Goal: Task Accomplishment & Management: Manage account settings

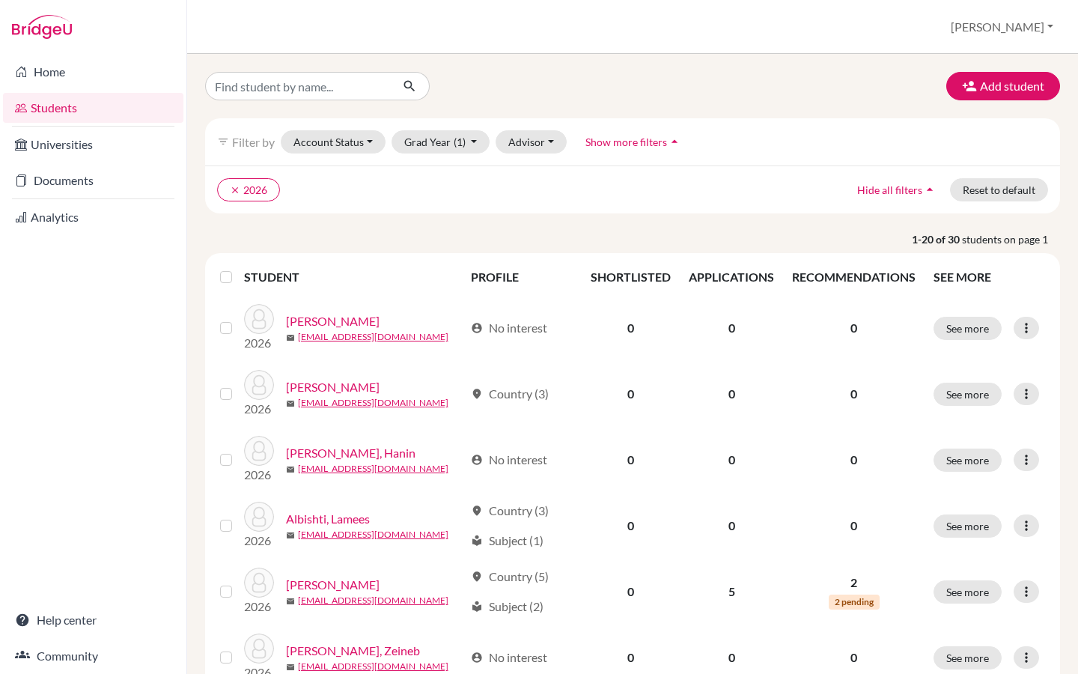
click at [1029, 25] on button "[PERSON_NAME]" at bounding box center [1002, 27] width 116 height 28
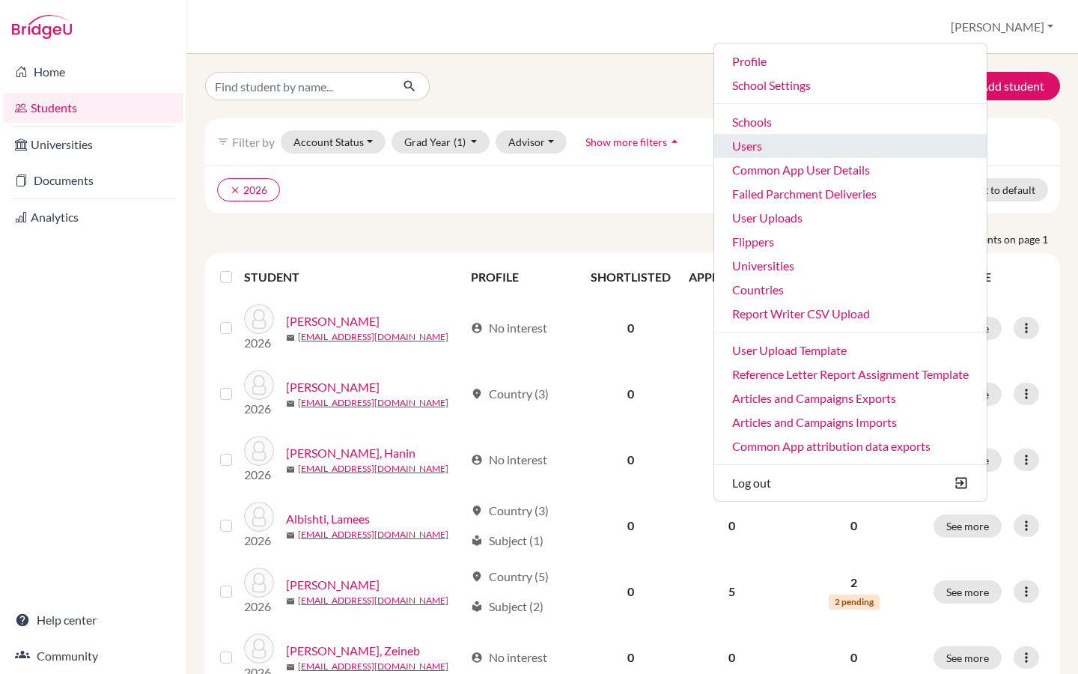
click at [886, 139] on link "Users" at bounding box center [850, 146] width 272 height 24
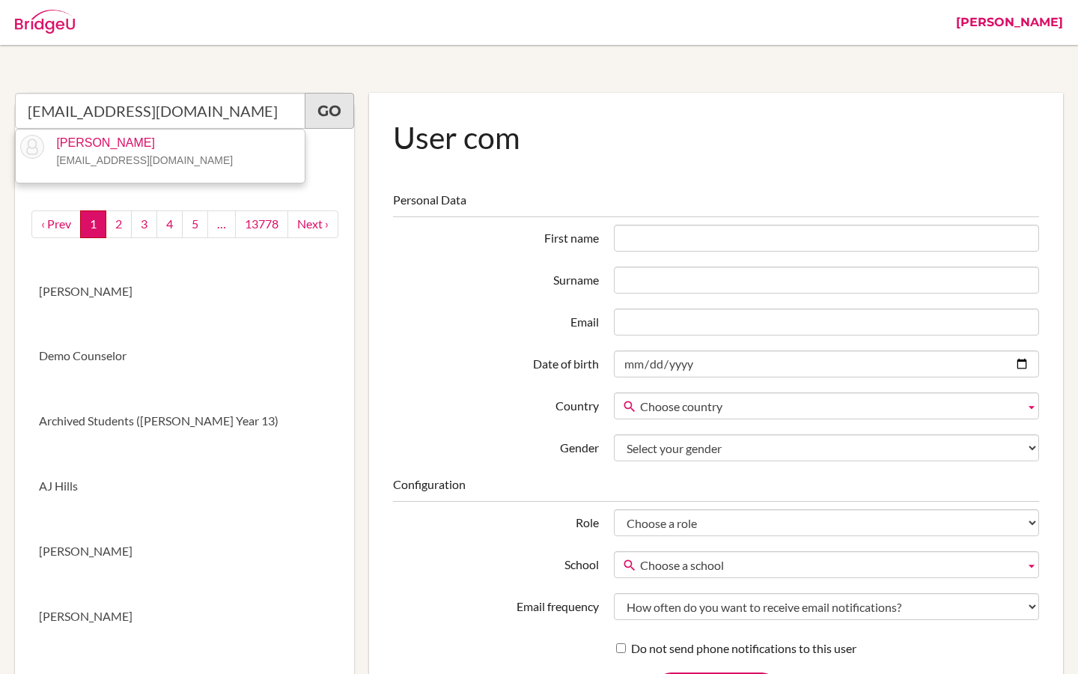
click at [338, 112] on link "Go" at bounding box center [329, 111] width 49 height 36
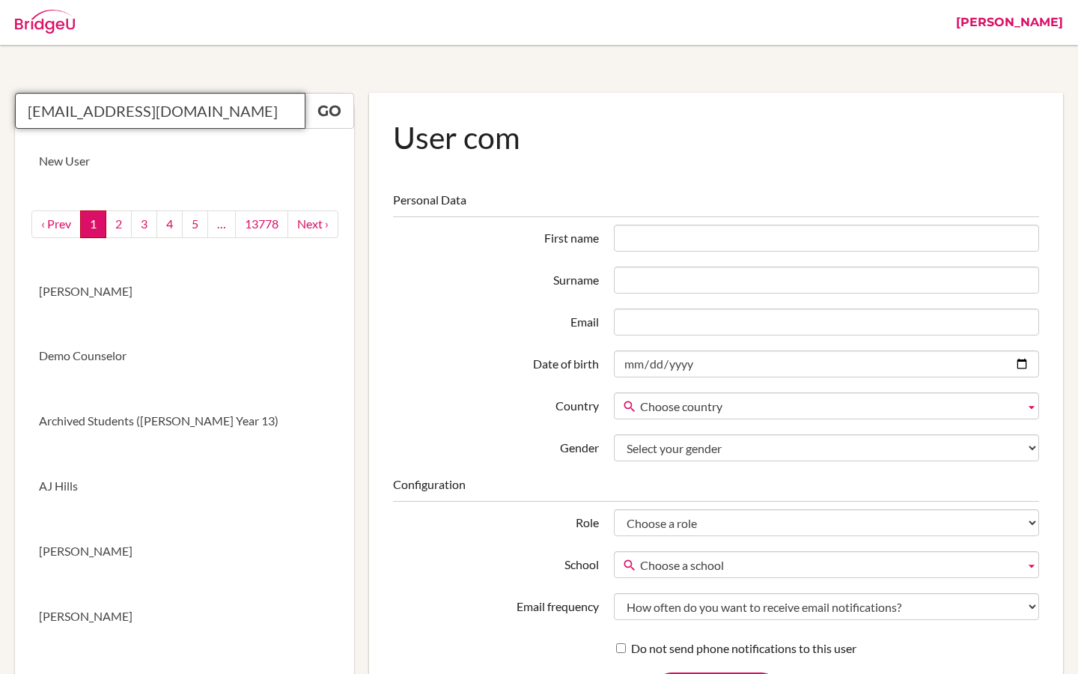
click at [210, 115] on input "asamovaziz022@gmail.com" at bounding box center [160, 111] width 290 height 36
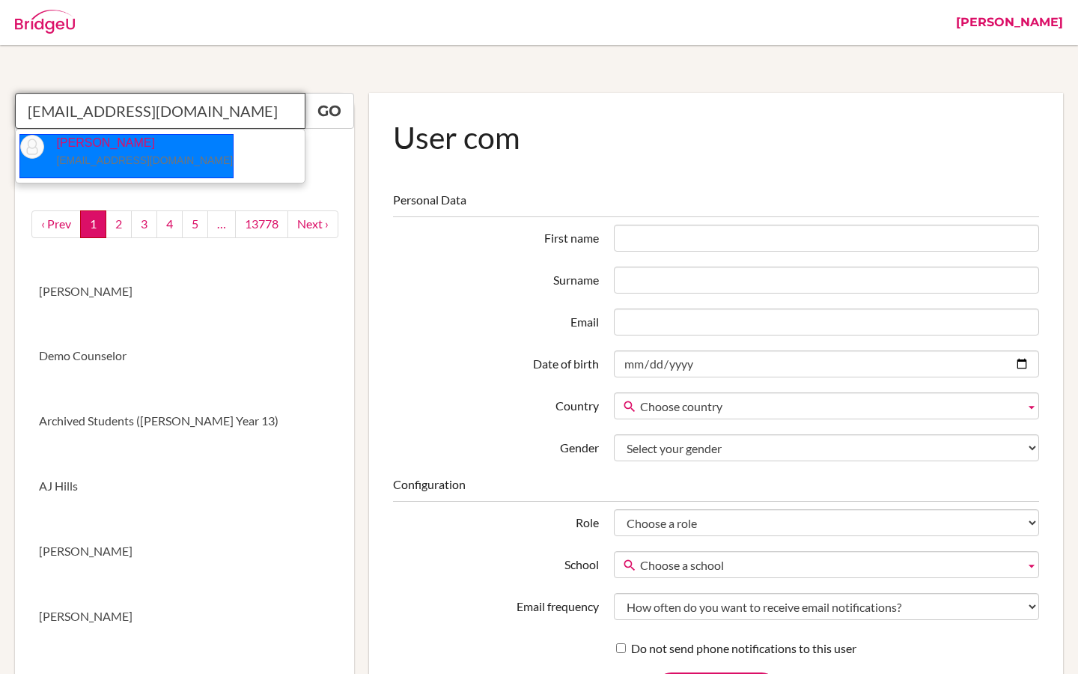
click at [150, 161] on small "asamovaziz022@gmail.com" at bounding box center [144, 160] width 177 height 12
type input "Aziz Asamov"
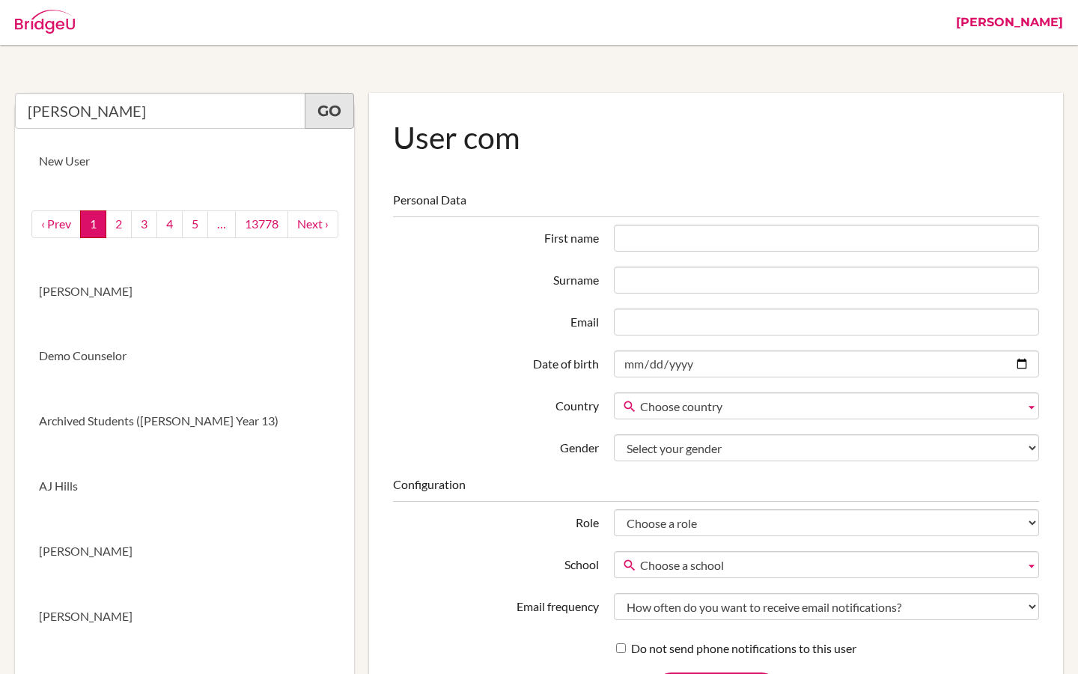
click at [326, 115] on link "Go" at bounding box center [329, 111] width 49 height 36
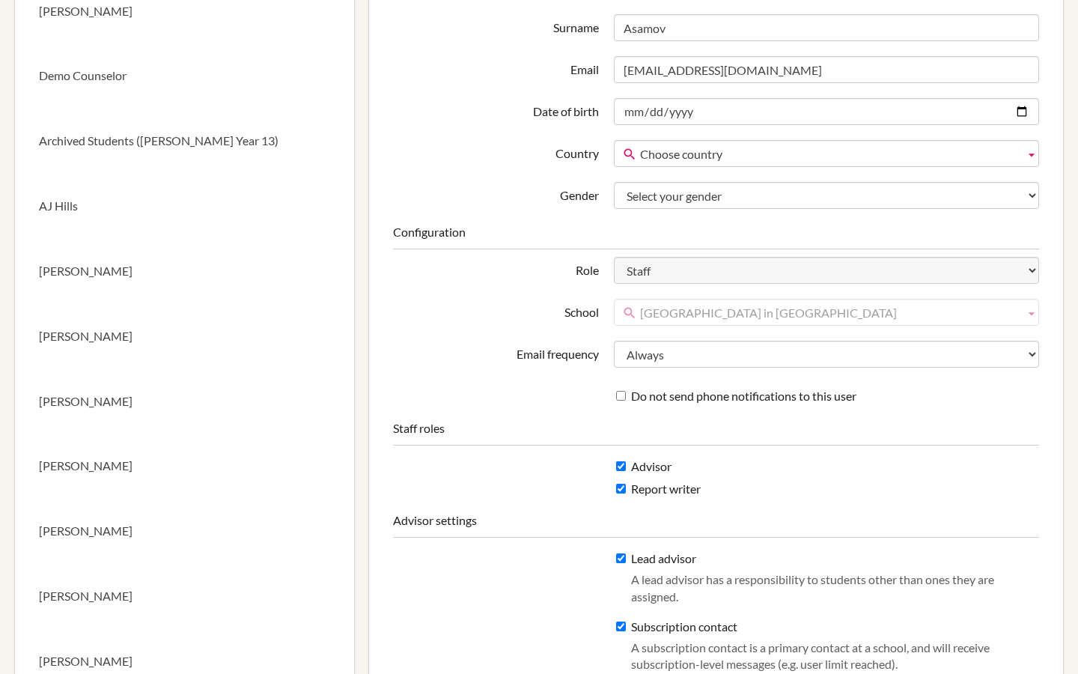
scroll to position [348, 0]
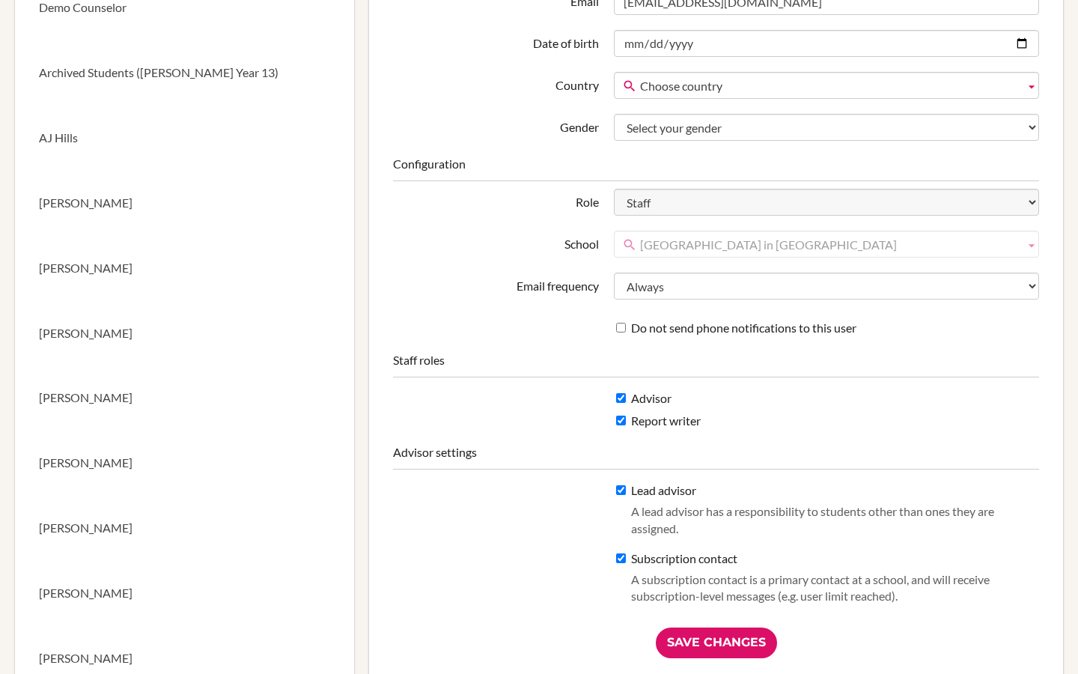
drag, startPoint x: 803, startPoint y: 240, endPoint x: 638, endPoint y: 241, distance: 164.7
click at [638, 241] on link "[GEOGRAPHIC_DATA] in [GEOGRAPHIC_DATA]" at bounding box center [826, 244] width 425 height 27
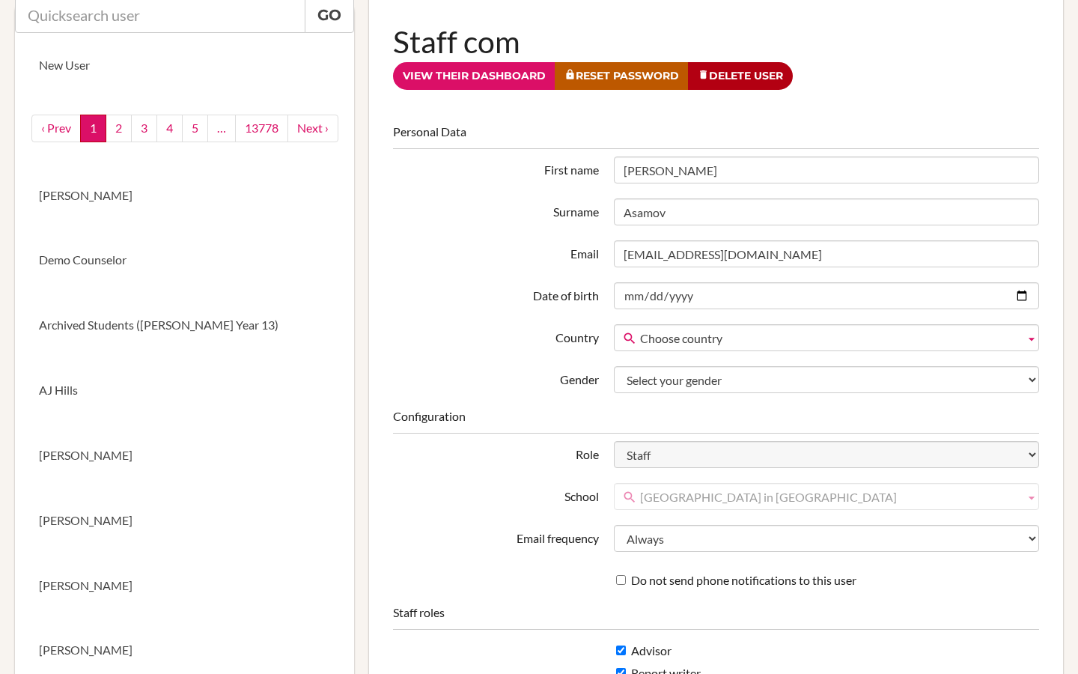
scroll to position [0, 0]
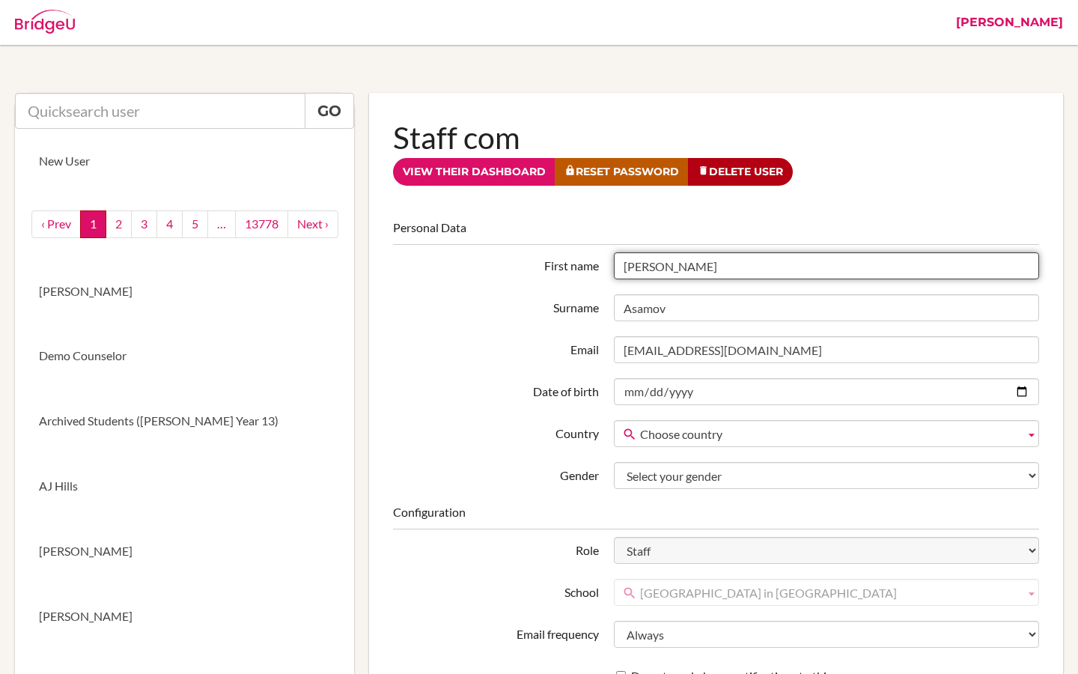
drag, startPoint x: 650, startPoint y: 266, endPoint x: 610, endPoint y: 264, distance: 40.4
click at [610, 265] on div "Aziz" at bounding box center [826, 265] width 440 height 27
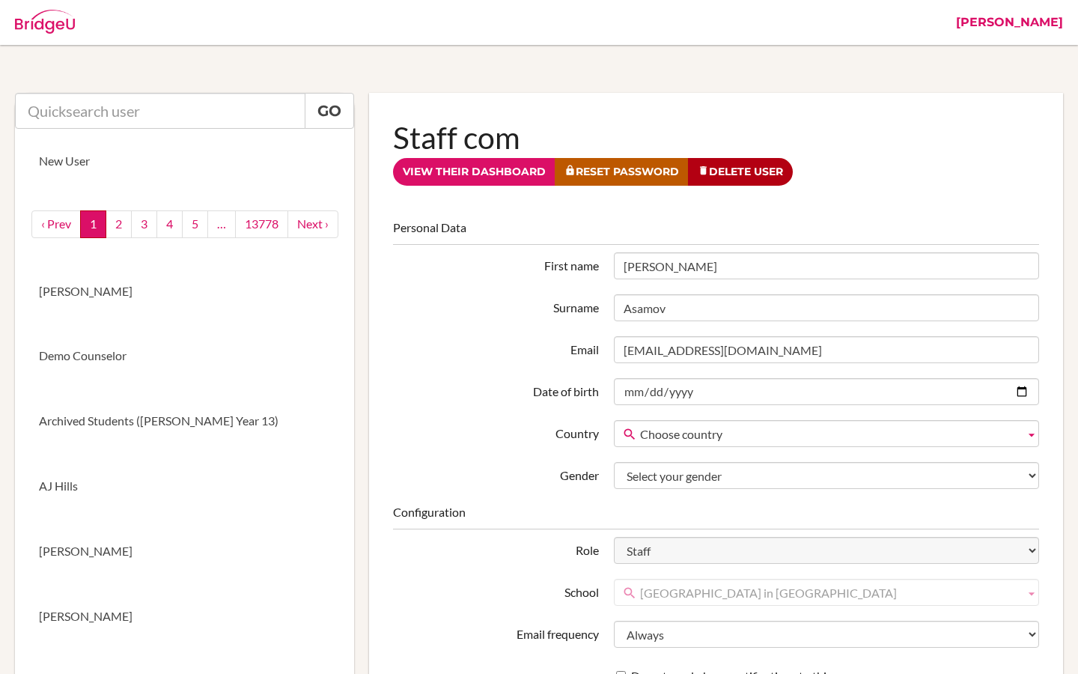
click at [1046, 23] on link "[PERSON_NAME]" at bounding box center [1009, 22] width 122 height 45
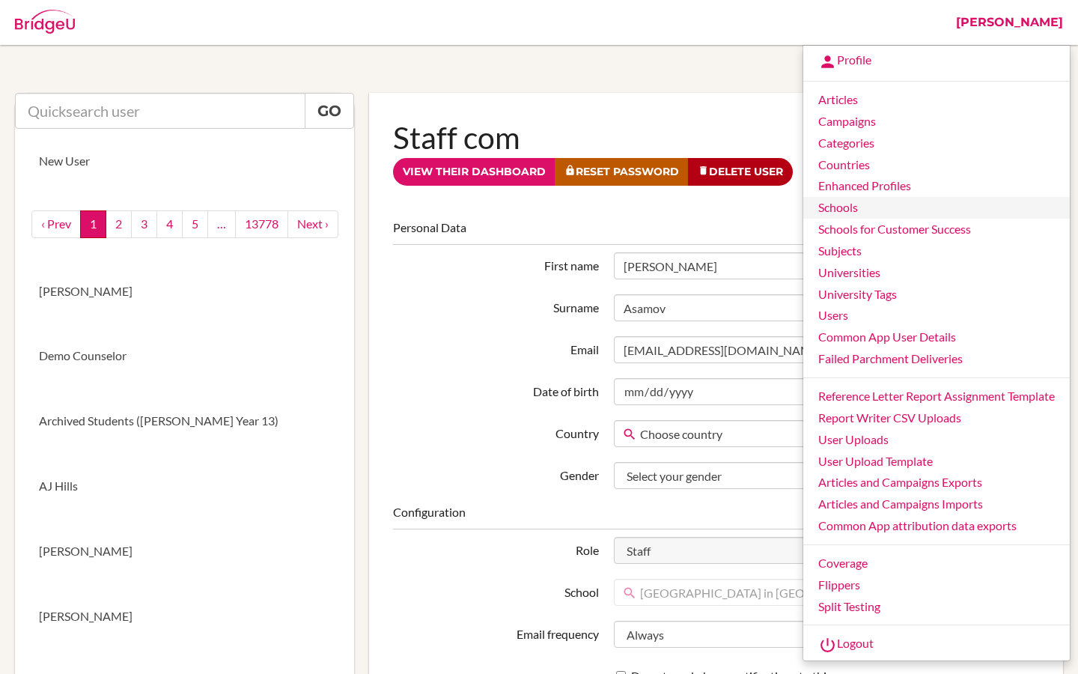
click at [902, 205] on link "Schools" at bounding box center [936, 208] width 266 height 22
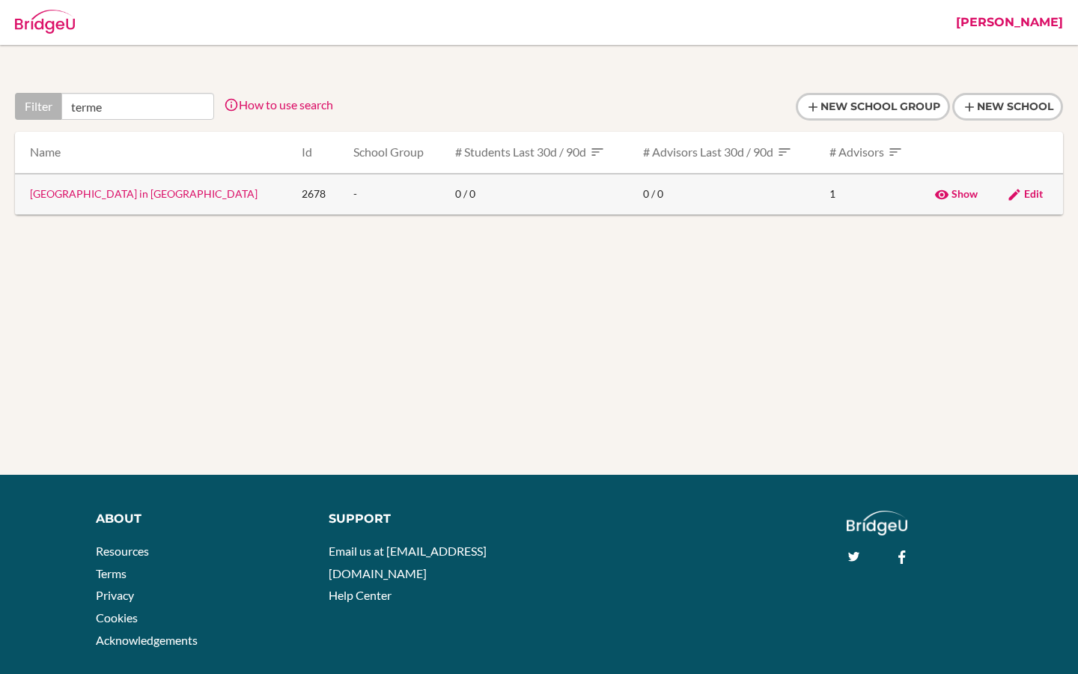
type input "terme"
click at [128, 195] on link "[GEOGRAPHIC_DATA] in [GEOGRAPHIC_DATA]" at bounding box center [144, 193] width 228 height 13
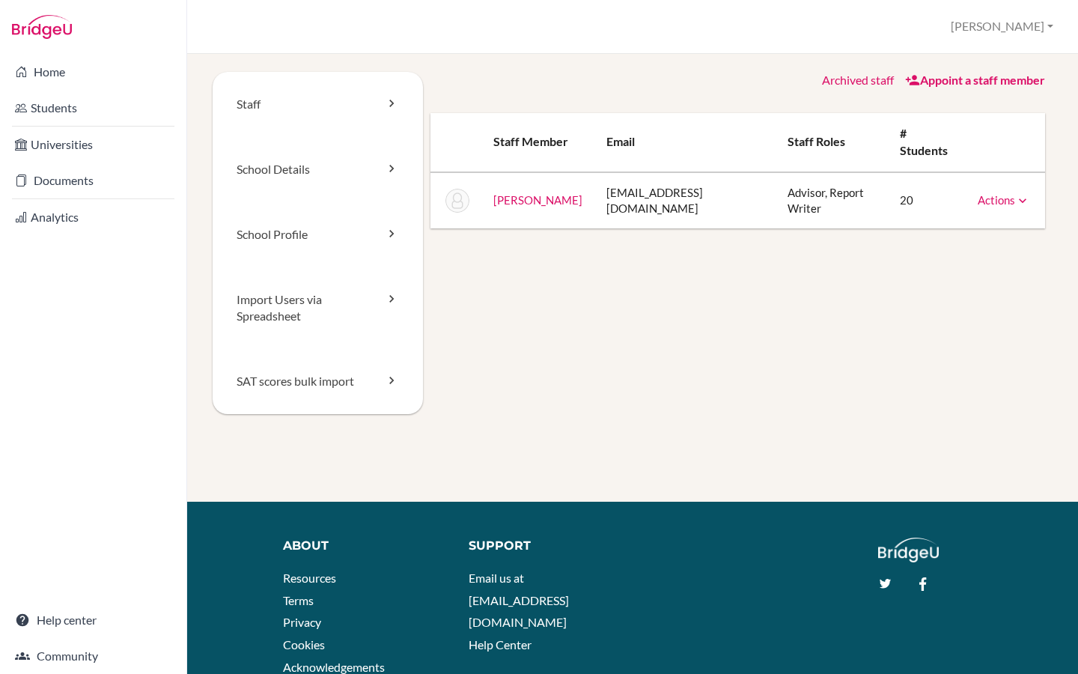
click at [1001, 192] on div "Actions Message Reset Password Archive" at bounding box center [1004, 200] width 52 height 16
click at [1001, 193] on link "Actions" at bounding box center [1004, 199] width 52 height 13
click at [983, 237] on link "Reset Password" at bounding box center [965, 248] width 127 height 22
click at [516, 193] on link "Asamov, Aziz" at bounding box center [537, 199] width 89 height 13
click at [992, 189] on td "Actions Message Reset Password Archive" at bounding box center [1005, 200] width 79 height 57
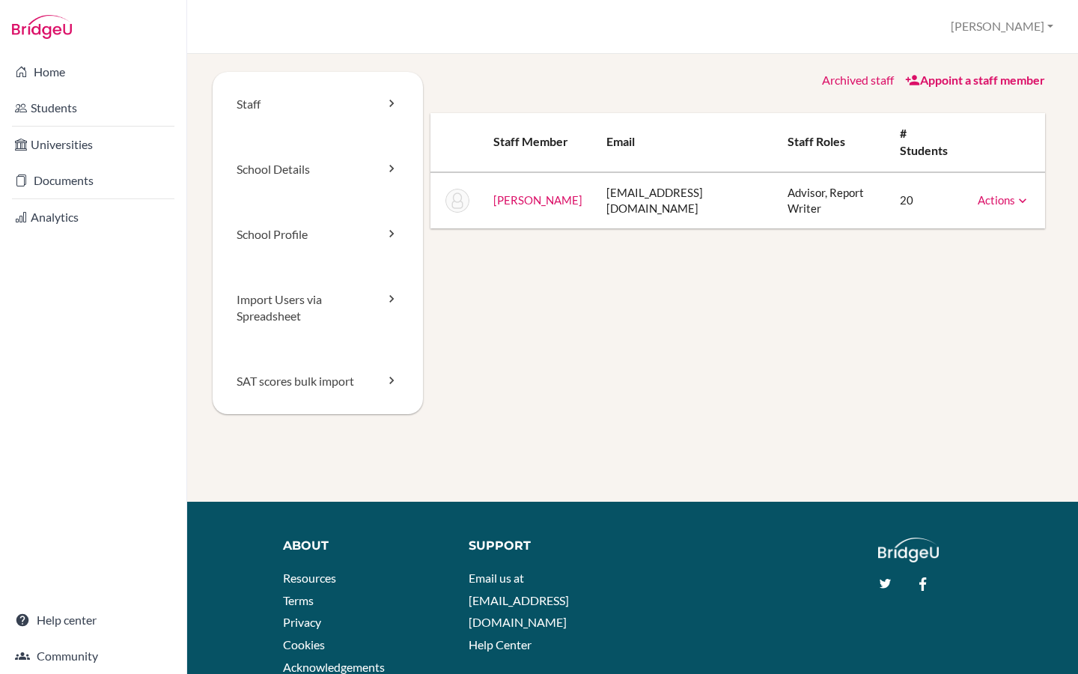
click at [995, 193] on link "Actions" at bounding box center [1004, 199] width 52 height 13
click at [564, 296] on div "Staff School Details School Profile Import Users via Spreadsheet SAT scores bul…" at bounding box center [633, 261] width 840 height 378
click at [83, 659] on link "Community" at bounding box center [93, 656] width 180 height 30
click at [82, 656] on link "Community" at bounding box center [93, 656] width 180 height 30
click at [660, 264] on div "Staff School Details School Profile Import Users via Spreadsheet SAT scores bul…" at bounding box center [633, 261] width 840 height 378
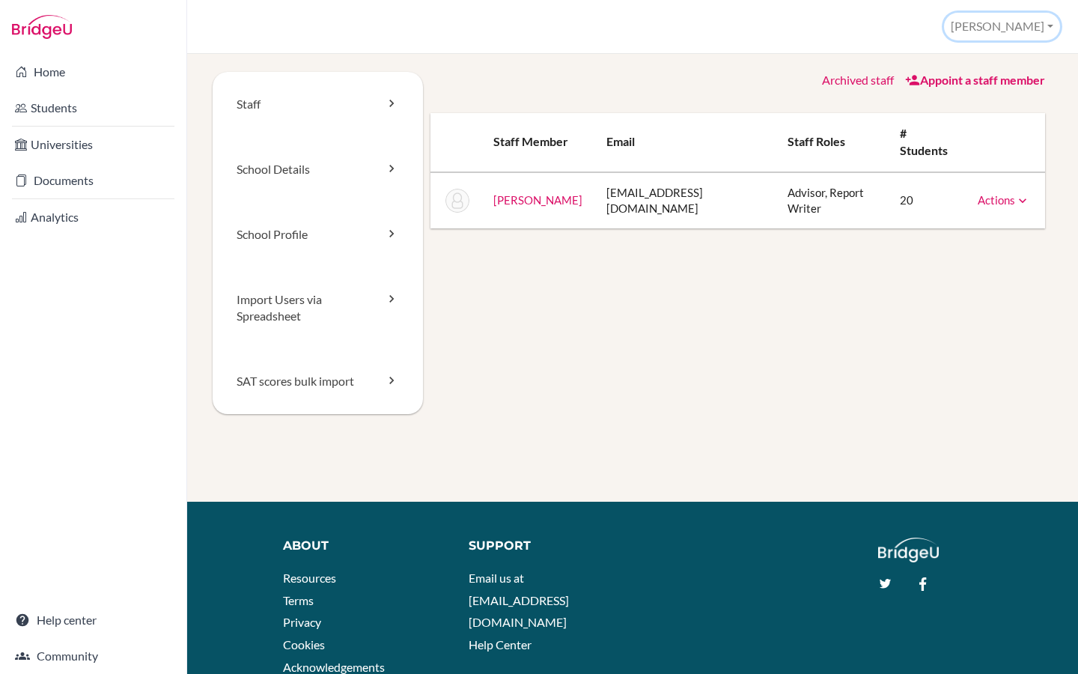
click at [1023, 34] on button "[PERSON_NAME]" at bounding box center [1002, 27] width 116 height 28
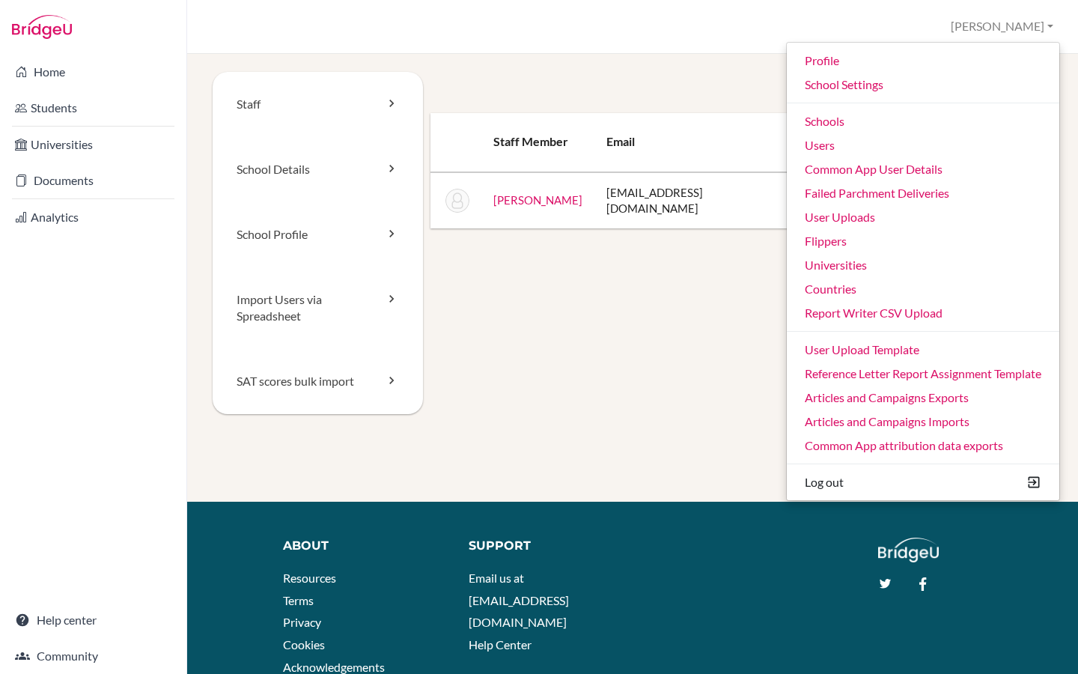
click at [647, 391] on div "Staff School Details School Profile Import Users via Spreadsheet SAT scores bul…" at bounding box center [633, 261] width 840 height 378
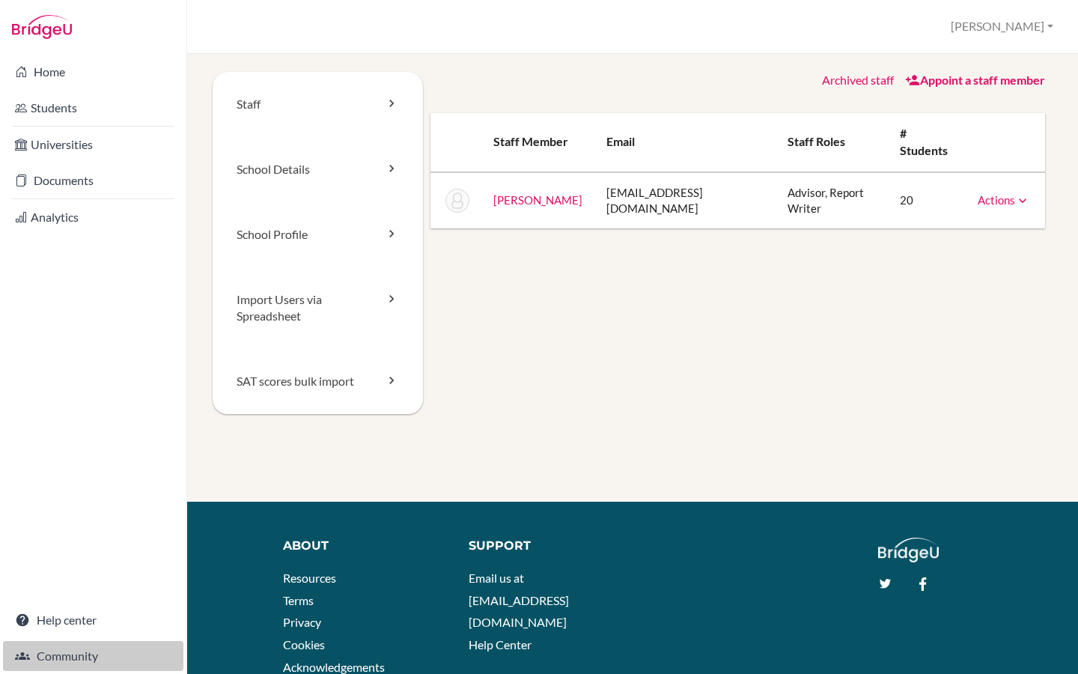
click at [55, 658] on link "Community" at bounding box center [93, 656] width 180 height 30
click at [1031, 31] on button "[PERSON_NAME]" at bounding box center [1002, 27] width 116 height 28
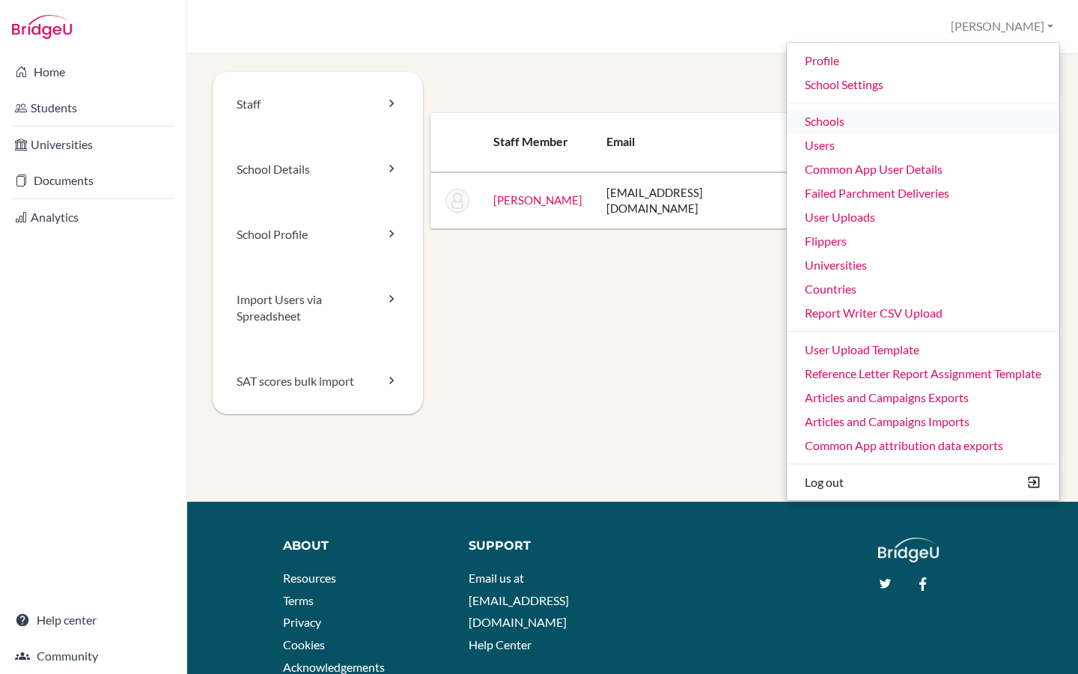
click at [840, 124] on link "Schools" at bounding box center [923, 121] width 272 height 24
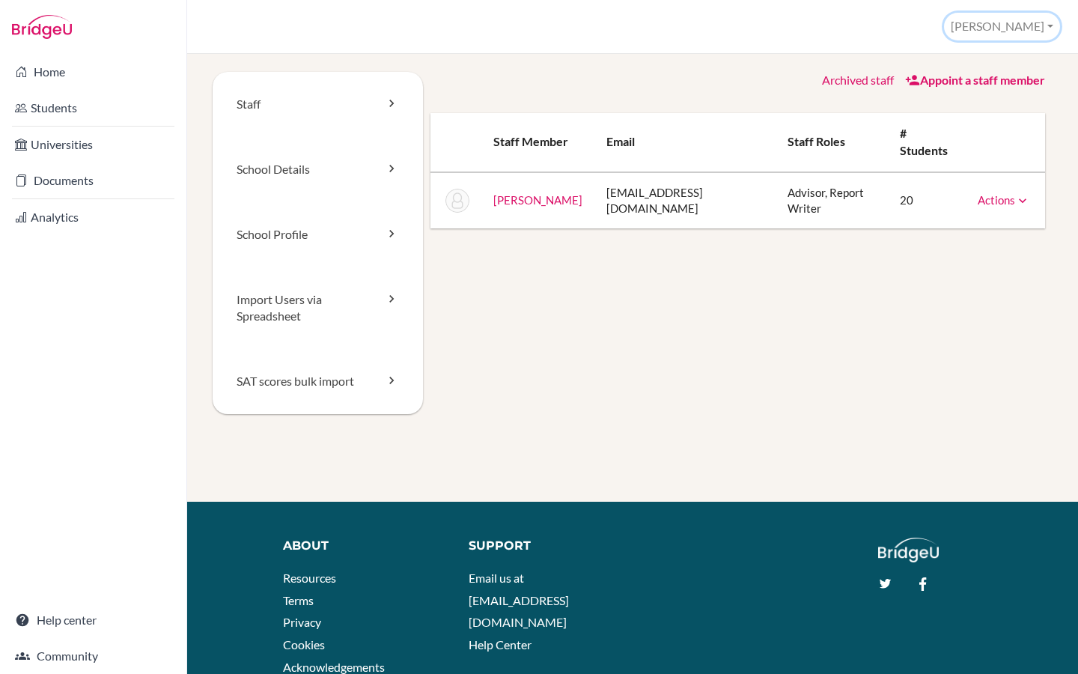
click at [1038, 27] on button "[PERSON_NAME]" at bounding box center [1002, 27] width 116 height 28
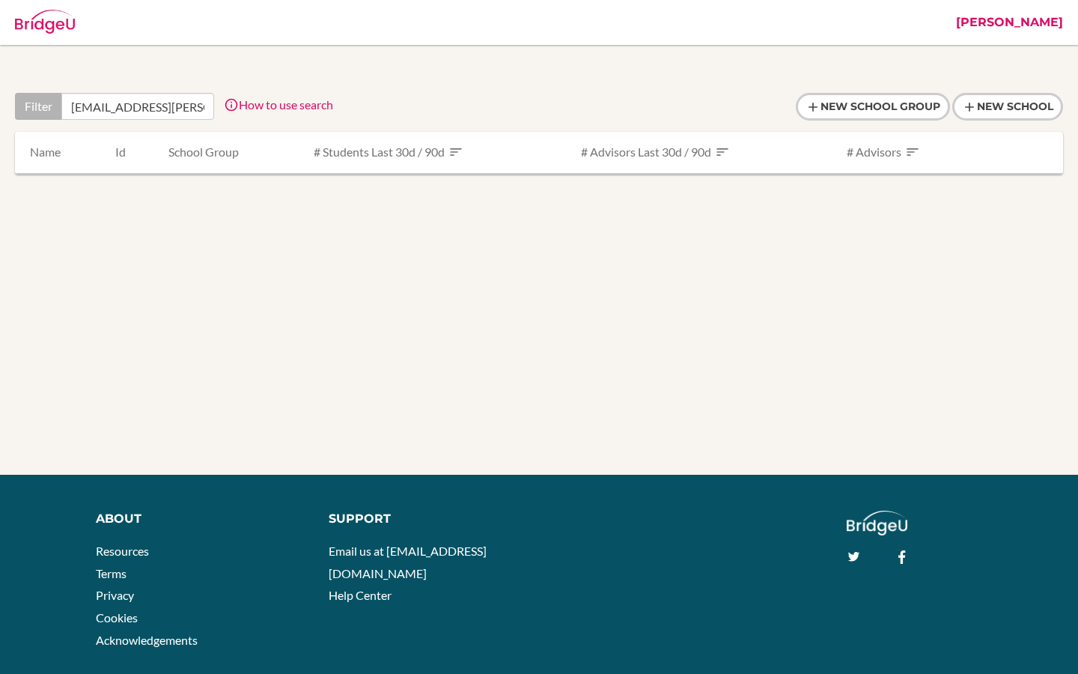
type input "[EMAIL_ADDRESS][PERSON_NAME][DOMAIN_NAME]"
click at [1050, 32] on link "[PERSON_NAME]" at bounding box center [1009, 22] width 122 height 45
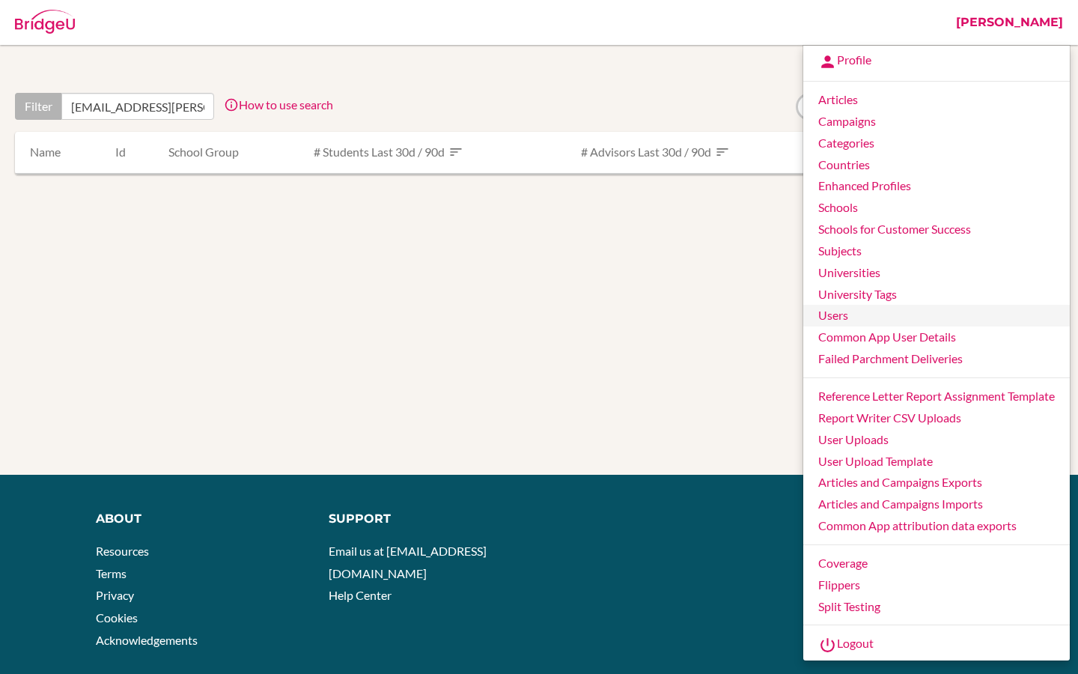
click at [838, 324] on link "Users" at bounding box center [936, 316] width 266 height 22
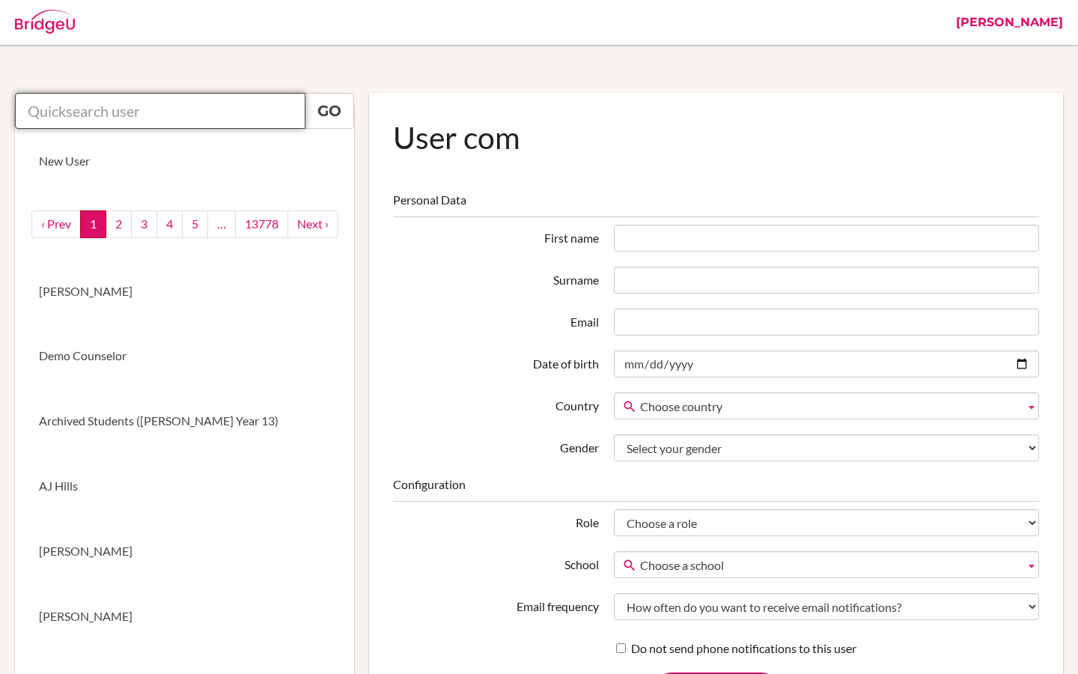
click at [169, 109] on input "text" at bounding box center [160, 111] width 290 height 36
paste input "[EMAIL_ADDRESS][PERSON_NAME][DOMAIN_NAME]"
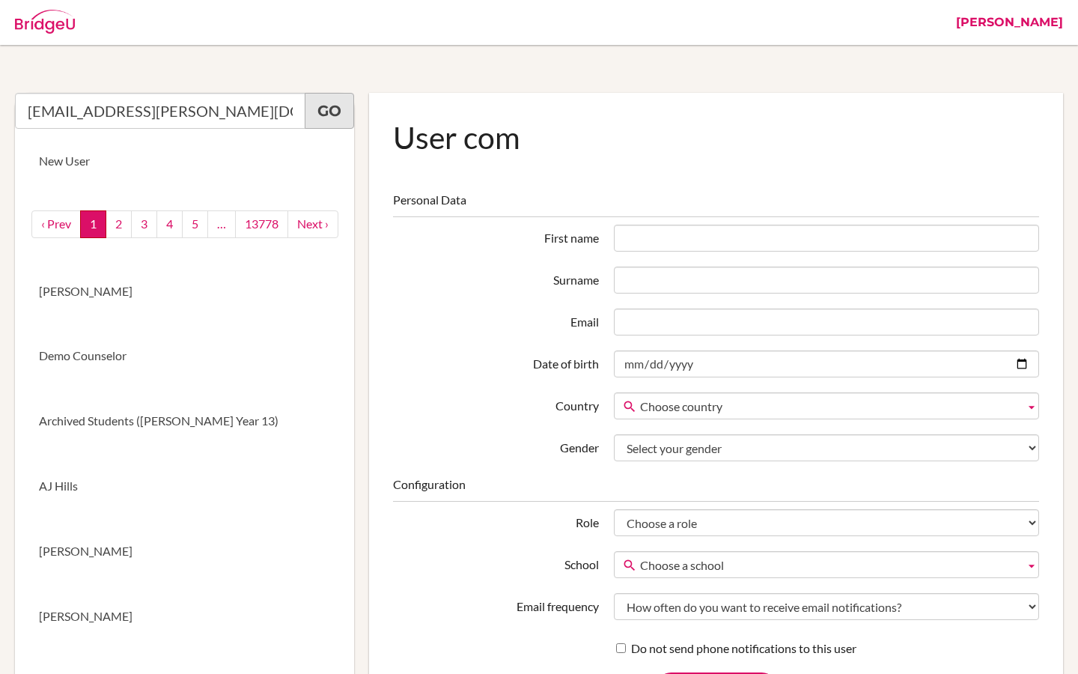
click at [320, 112] on link "Go" at bounding box center [329, 111] width 49 height 36
click at [158, 109] on input "[EMAIL_ADDRESS][PERSON_NAME][DOMAIN_NAME]" at bounding box center [160, 111] width 290 height 36
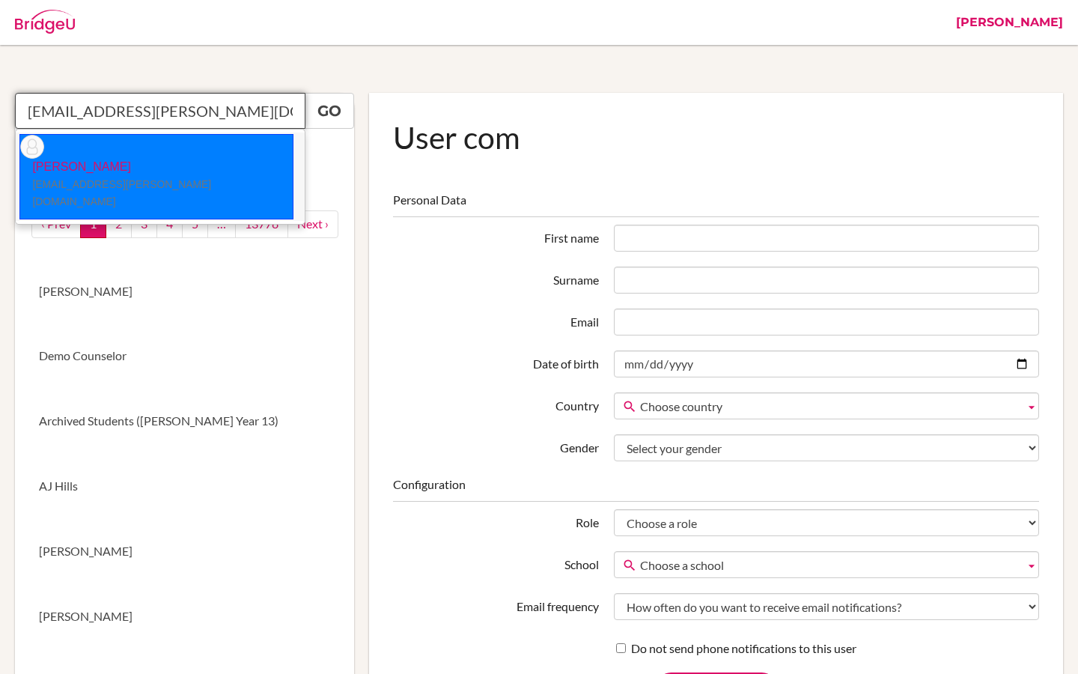
click at [130, 159] on p "[PERSON_NAME] [EMAIL_ADDRESS][PERSON_NAME][DOMAIN_NAME]" at bounding box center [156, 185] width 272 height 52
type input "[PERSON_NAME]"
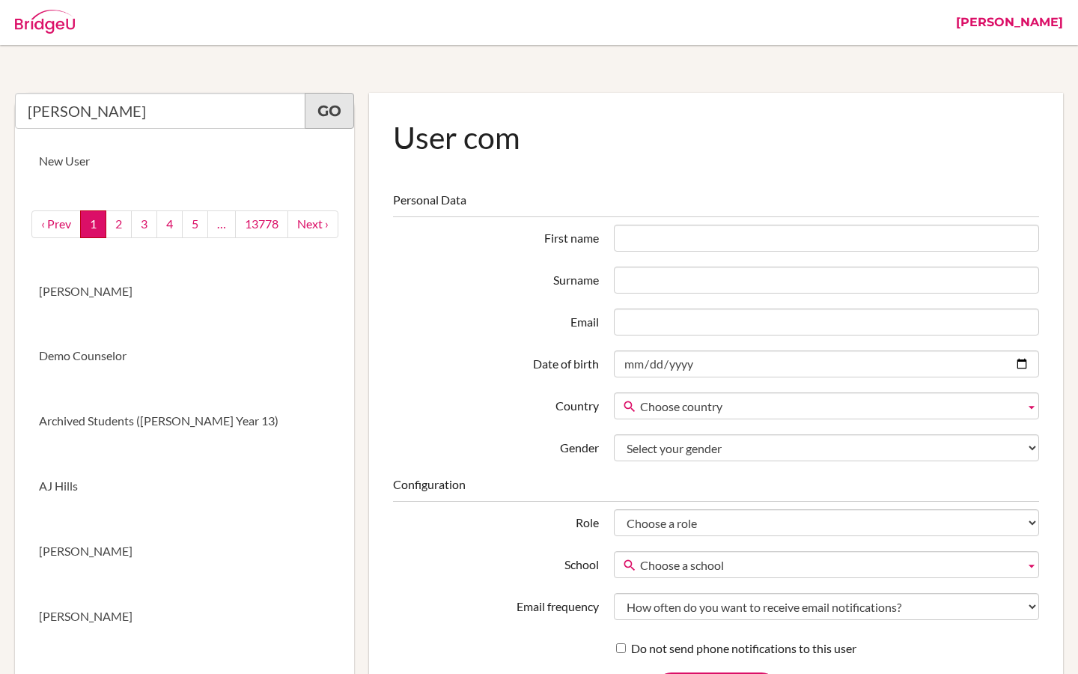
click at [336, 115] on link "Go" at bounding box center [329, 111] width 49 height 36
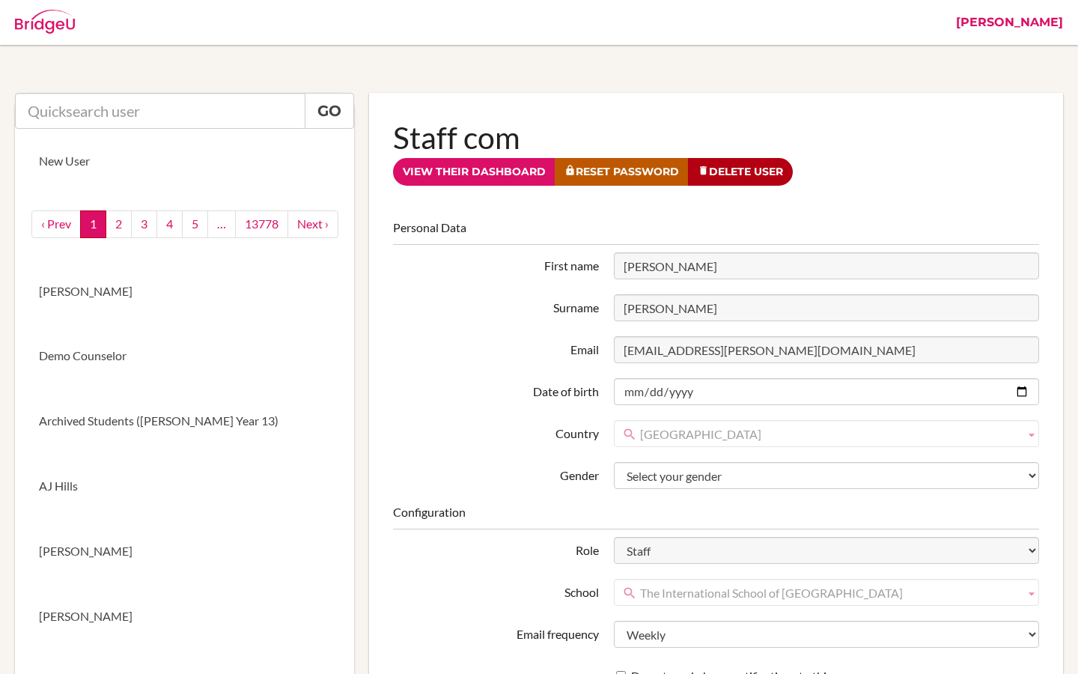
click at [1043, 28] on link "[PERSON_NAME]" at bounding box center [1009, 22] width 122 height 45
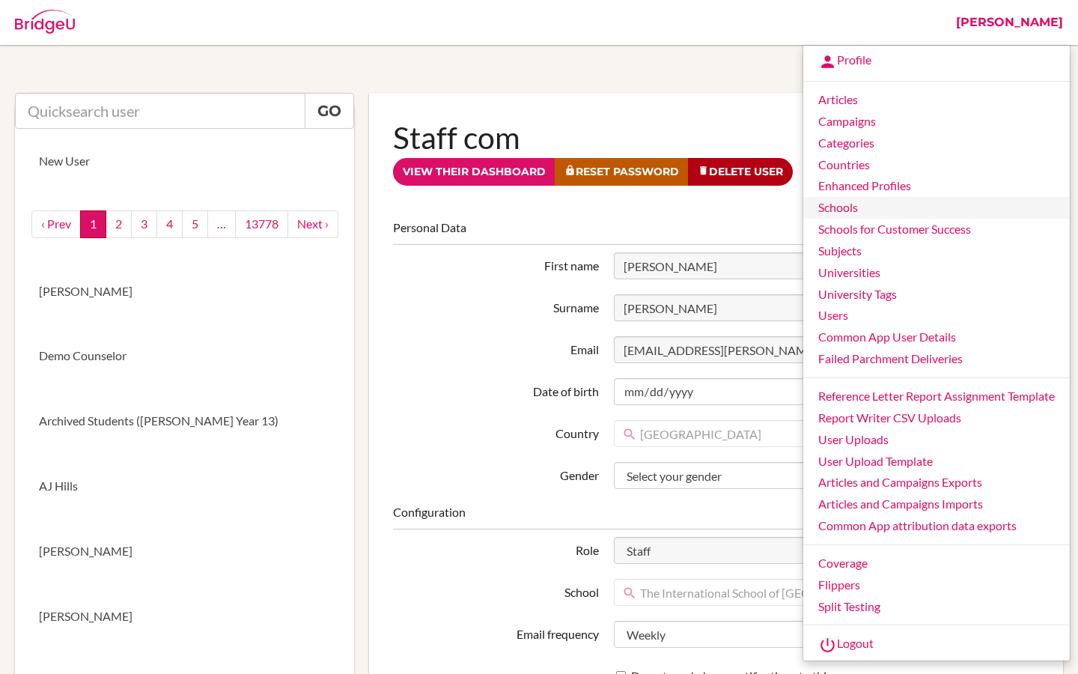
click at [858, 210] on link "Schools" at bounding box center [936, 208] width 266 height 22
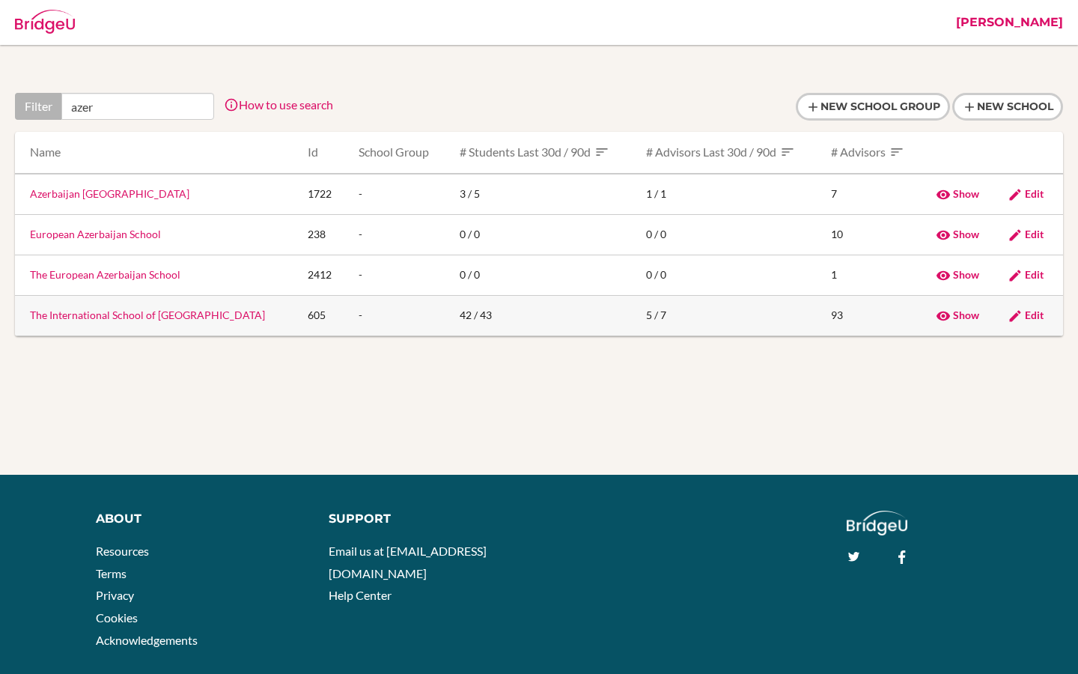
type input "azer"
click at [131, 316] on link "The International School of Azerbaijan" at bounding box center [147, 314] width 235 height 13
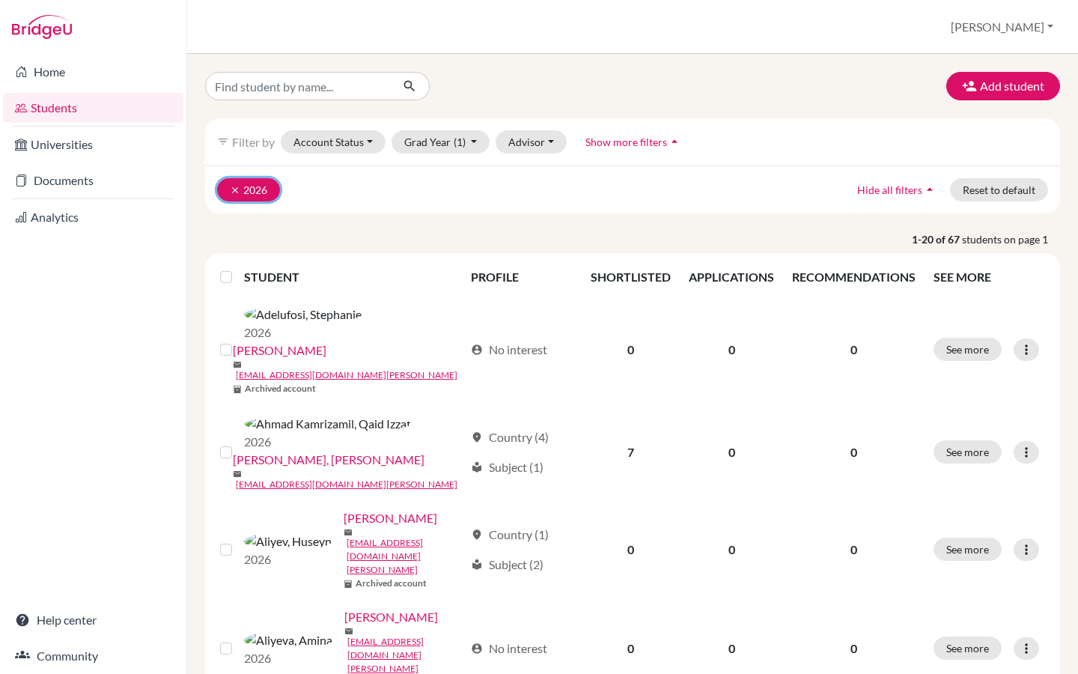
click at [258, 187] on button "clear 2026" at bounding box center [248, 189] width 63 height 23
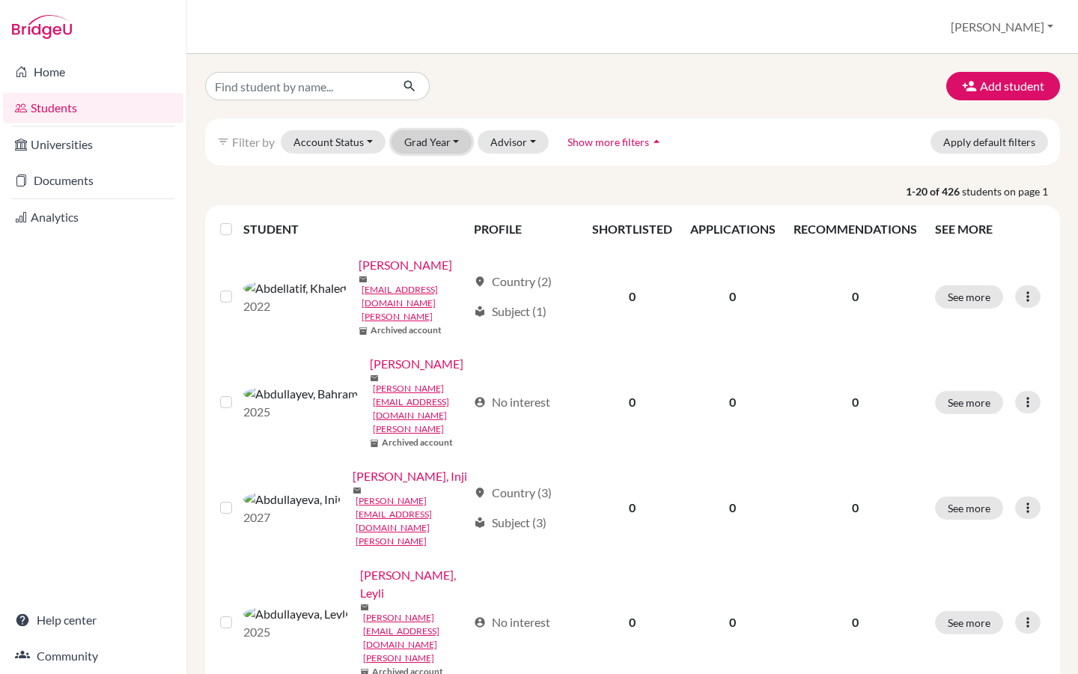
click at [433, 150] on button "Grad Year" at bounding box center [431, 141] width 81 height 23
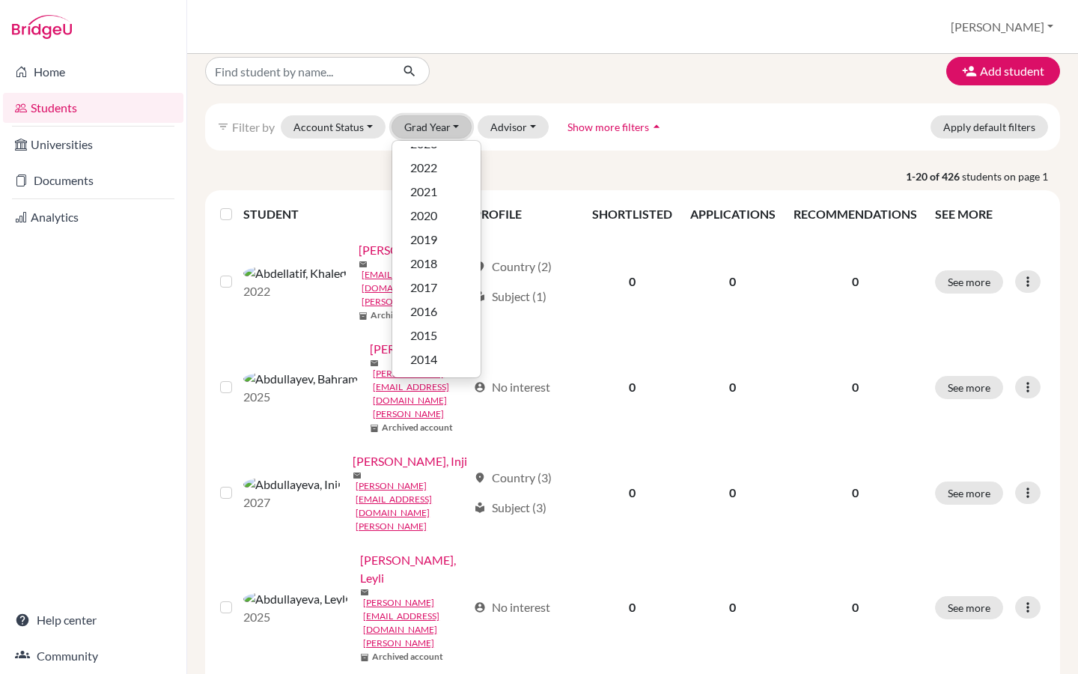
scroll to position [19, 0]
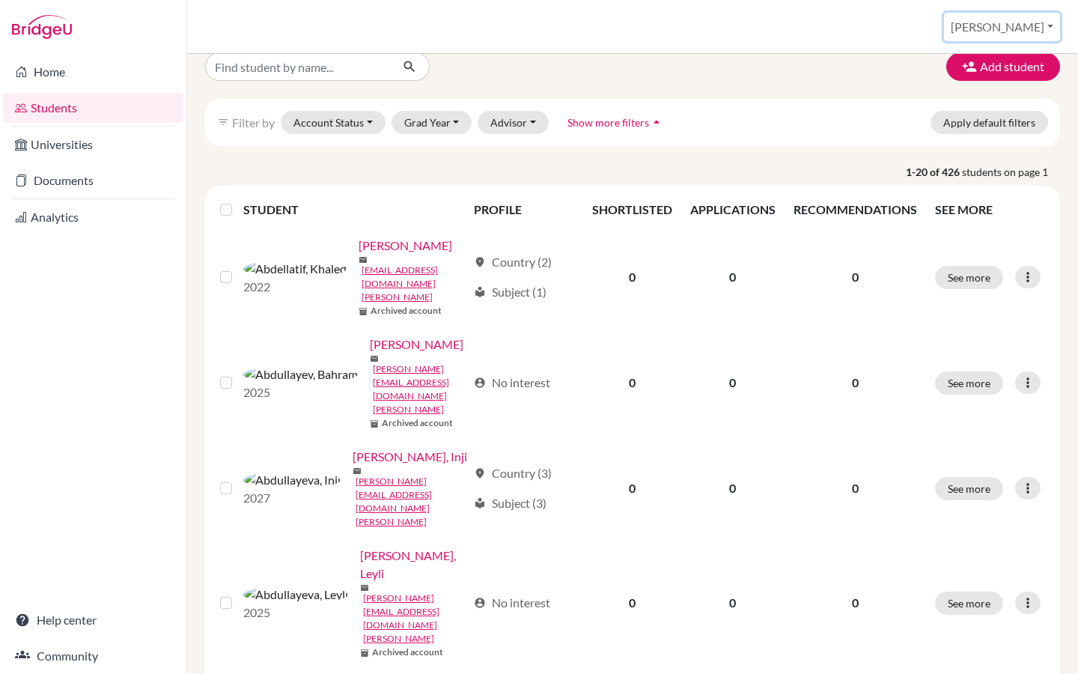
click at [1036, 32] on button "[PERSON_NAME]" at bounding box center [1002, 27] width 116 height 28
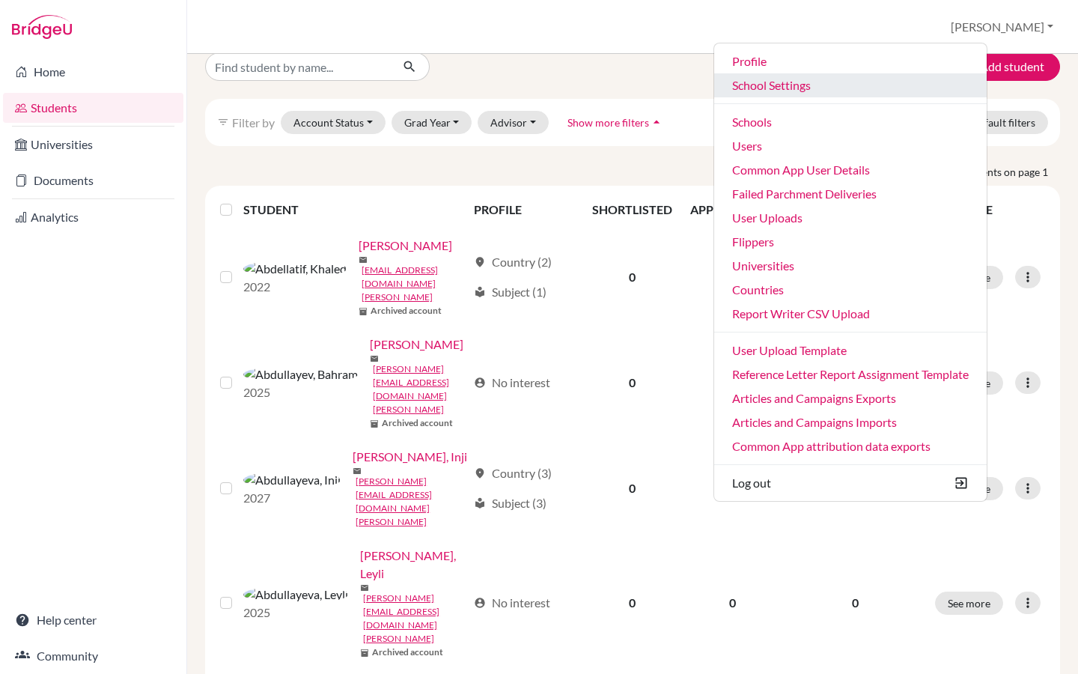
click at [841, 80] on link "School Settings" at bounding box center [850, 85] width 272 height 24
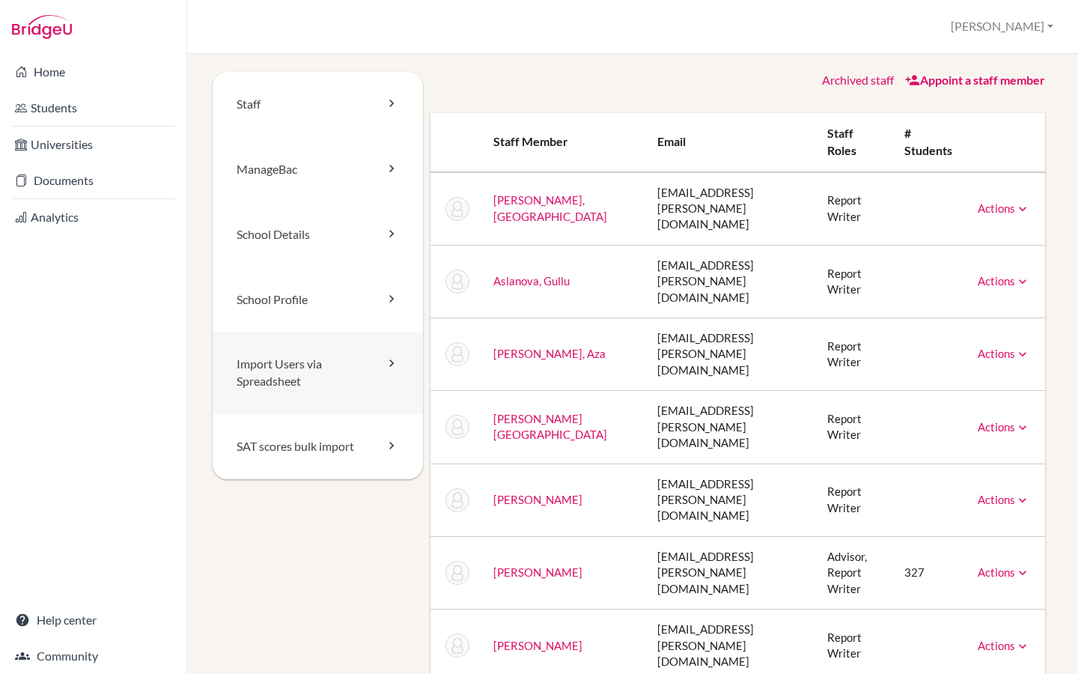
click at [291, 387] on link "Import Users via Spreadsheet" at bounding box center [318, 373] width 210 height 82
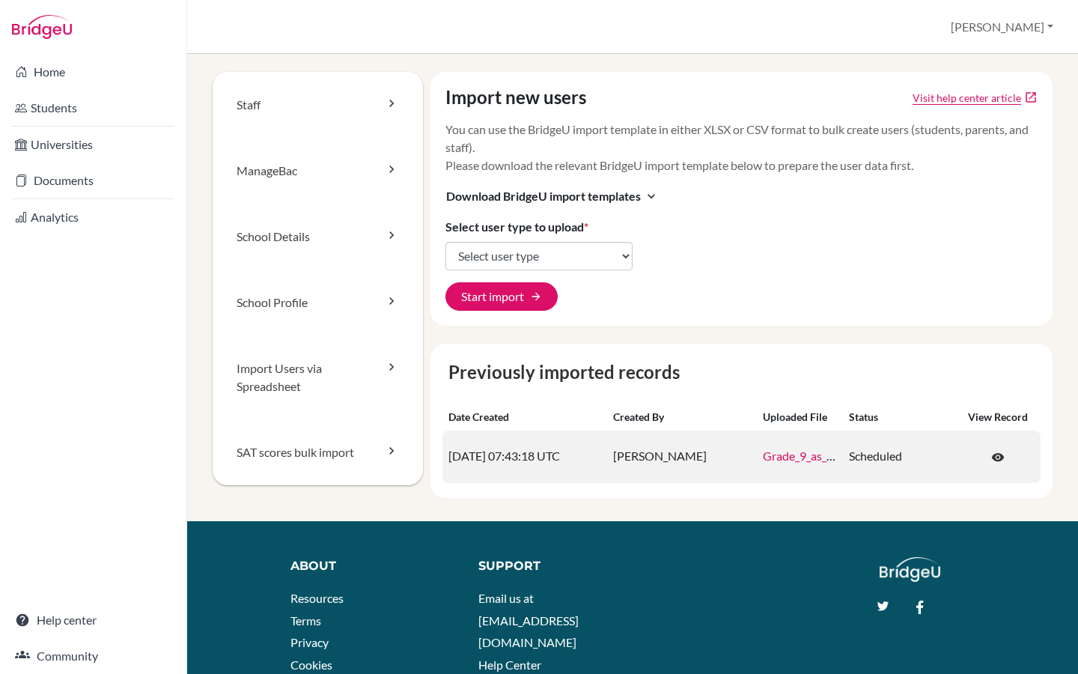
click at [799, 457] on link "Grade_9_as_at_[DATE]_Bridge_U_Upload_2025sy_.csv" at bounding box center [901, 455] width 276 height 14
click at [995, 464] on span "visibility" at bounding box center [997, 457] width 13 height 13
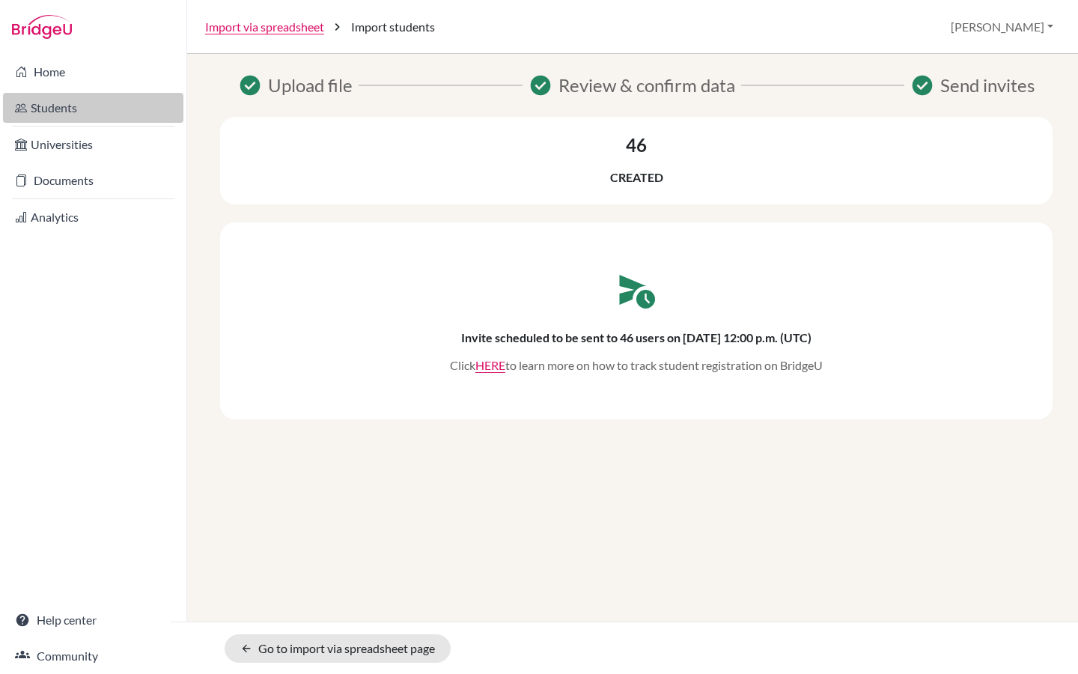
click at [89, 104] on link "Students" at bounding box center [93, 108] width 180 height 30
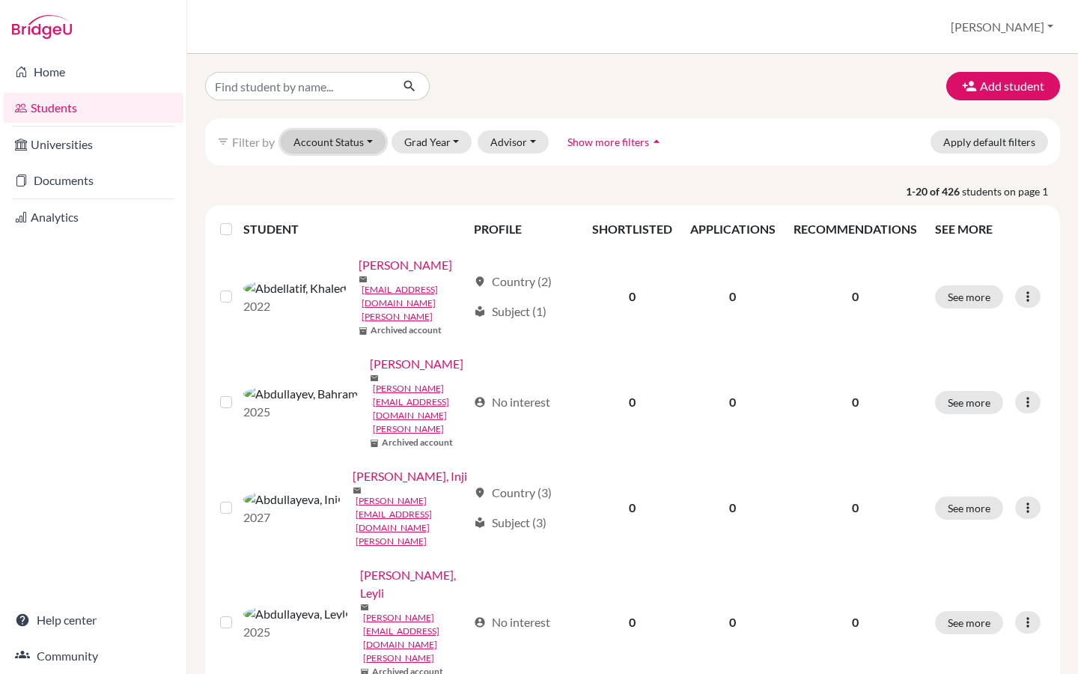
click at [329, 137] on button "Account Status" at bounding box center [333, 141] width 105 height 23
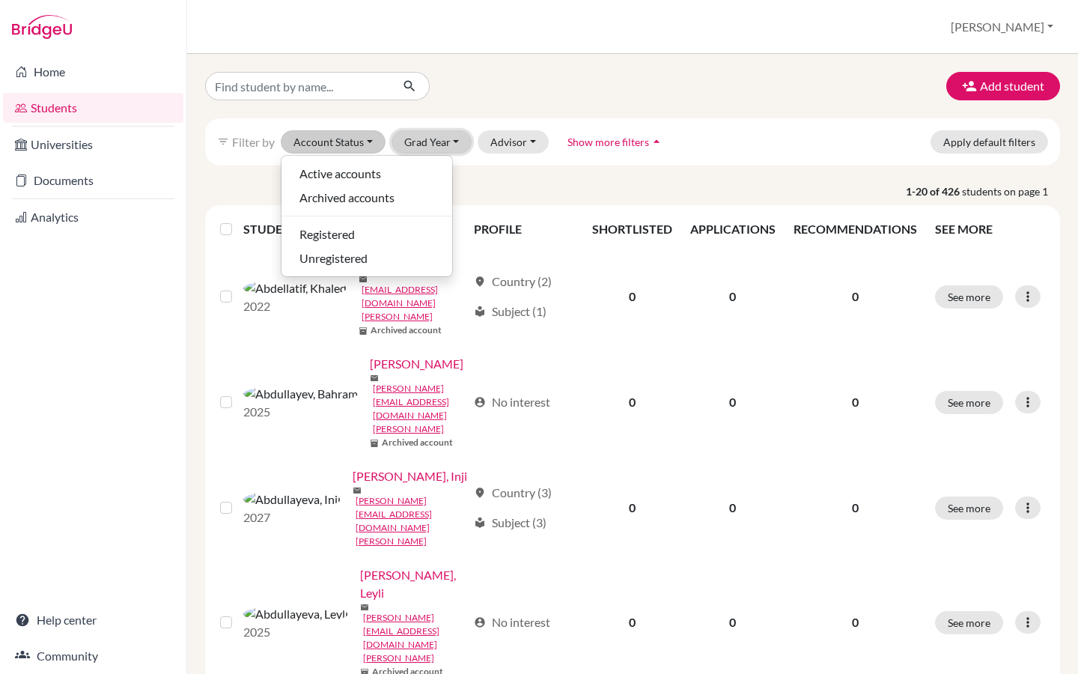
click at [466, 138] on button "Grad Year" at bounding box center [431, 141] width 81 height 23
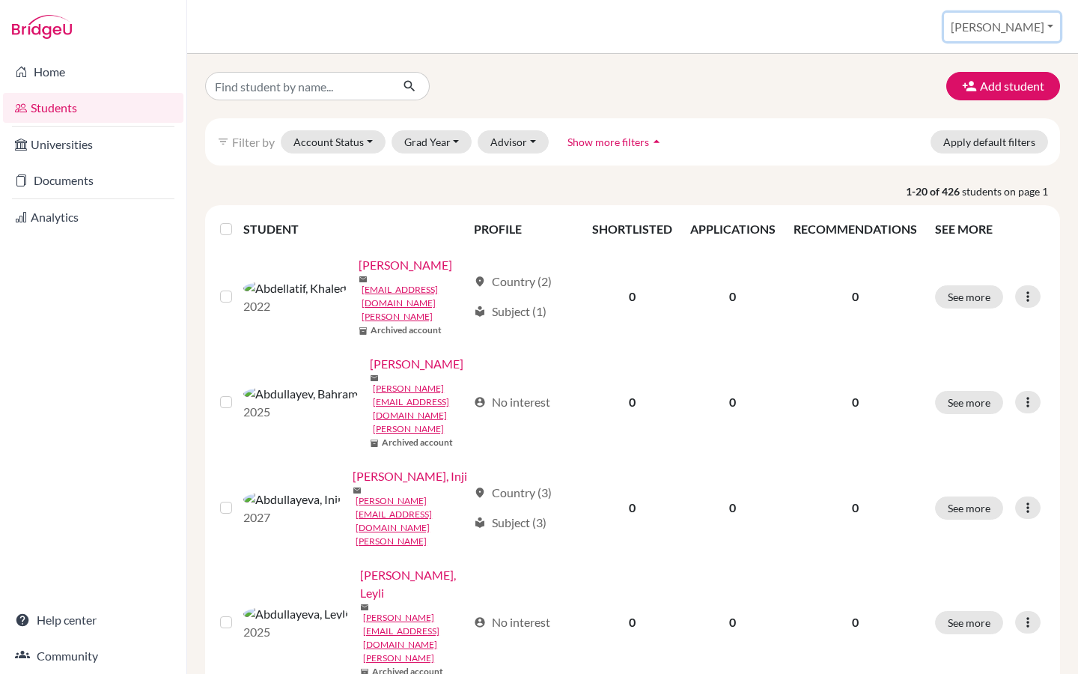
click at [1035, 23] on button "[PERSON_NAME]" at bounding box center [1002, 27] width 116 height 28
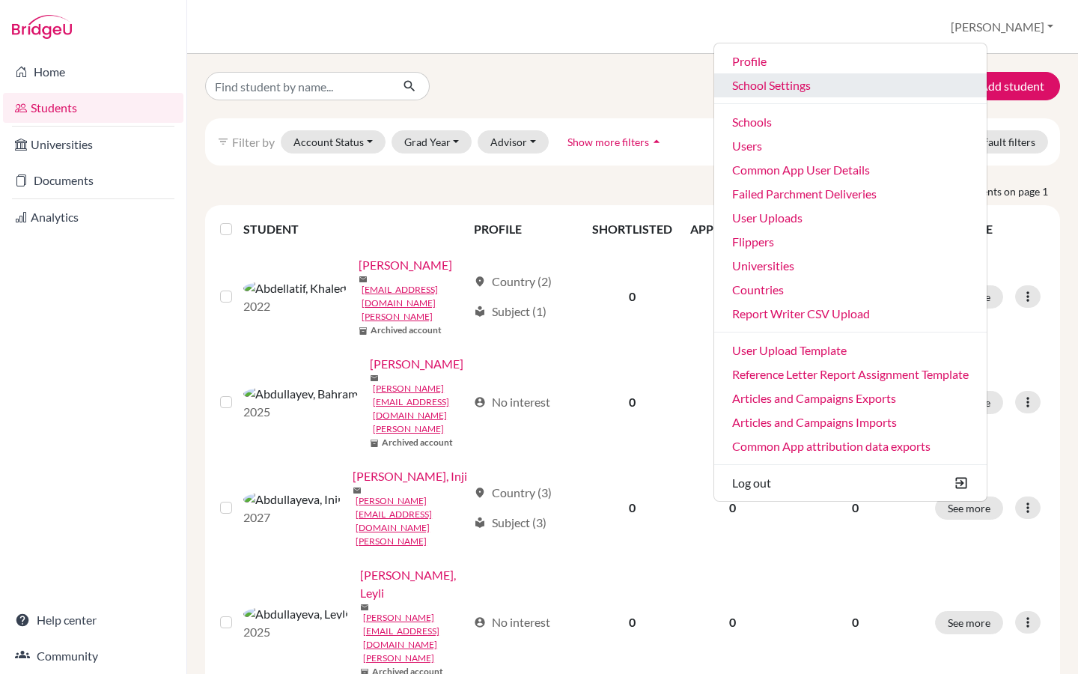
click at [851, 82] on link "School Settings" at bounding box center [850, 85] width 272 height 24
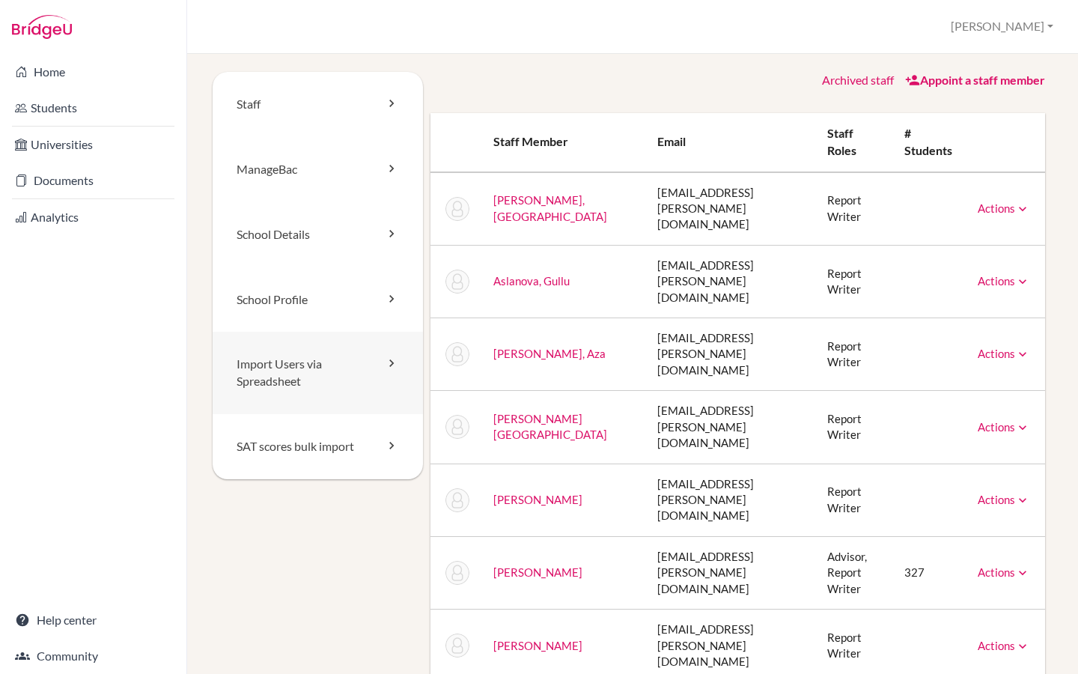
click at [333, 366] on link "Import Users via Spreadsheet" at bounding box center [318, 373] width 210 height 82
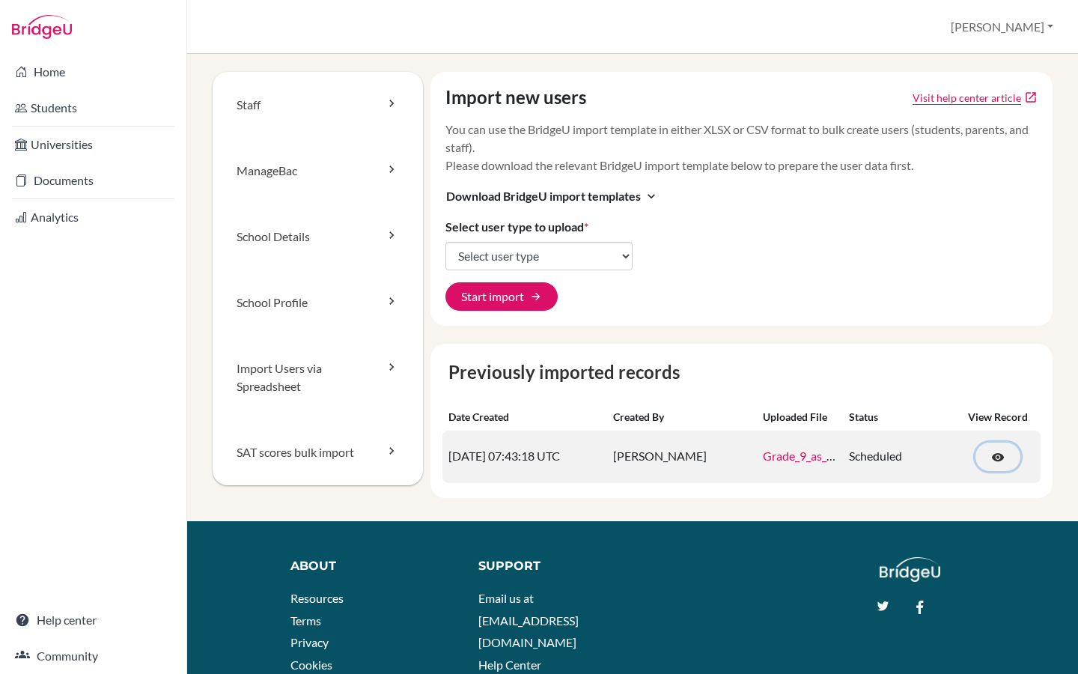
click at [995, 456] on span "visibility" at bounding box center [997, 457] width 13 height 13
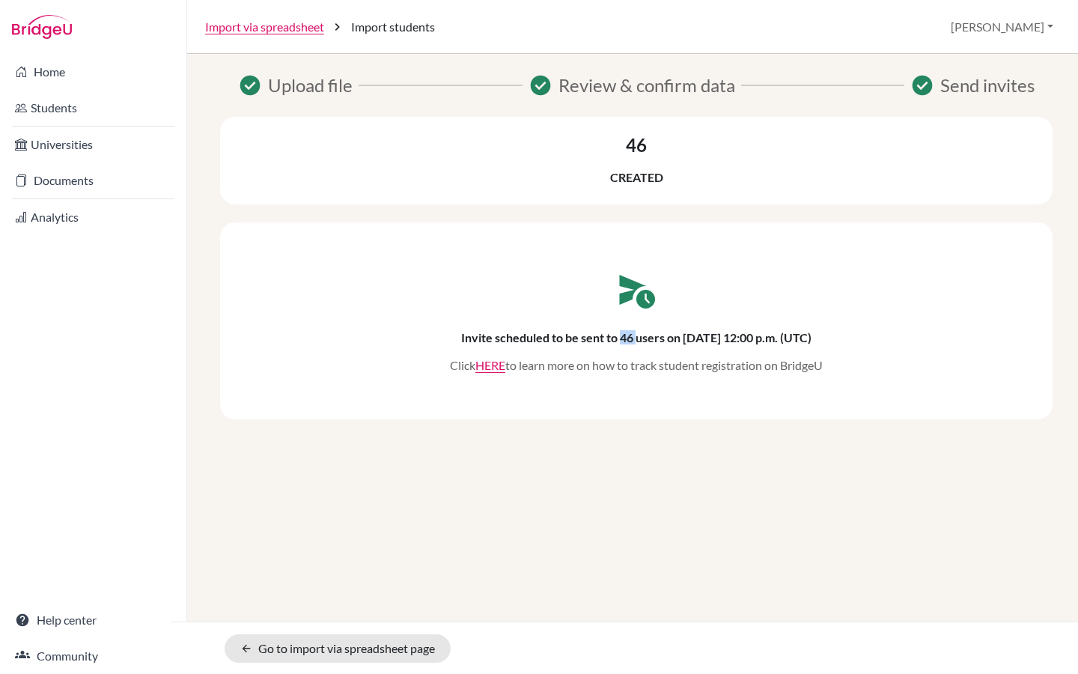
drag, startPoint x: 600, startPoint y: 335, endPoint x: 616, endPoint y: 335, distance: 16.5
click at [616, 335] on h6 "Invite scheduled to be sent to 46 users on 18-09-2025 at 12:00 p.m. (UTC)" at bounding box center [636, 337] width 350 height 14
click at [487, 370] on link "HERE" at bounding box center [490, 365] width 30 height 14
click at [70, 107] on link "Students" at bounding box center [93, 108] width 180 height 30
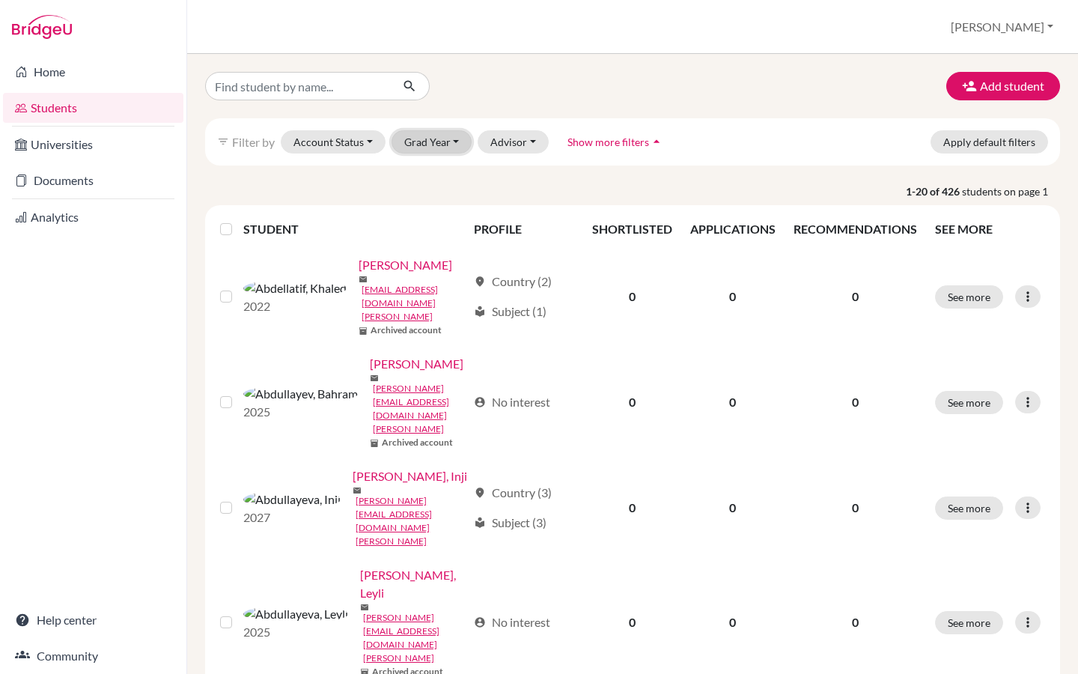
click at [443, 144] on button "Grad Year" at bounding box center [431, 141] width 81 height 23
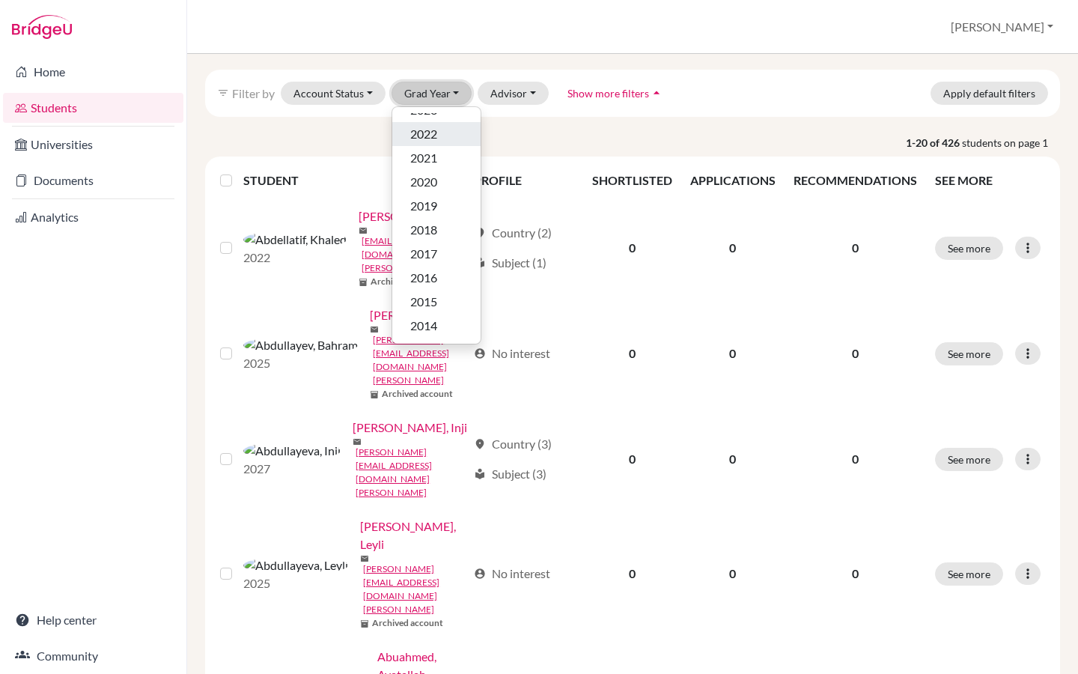
scroll to position [55, 0]
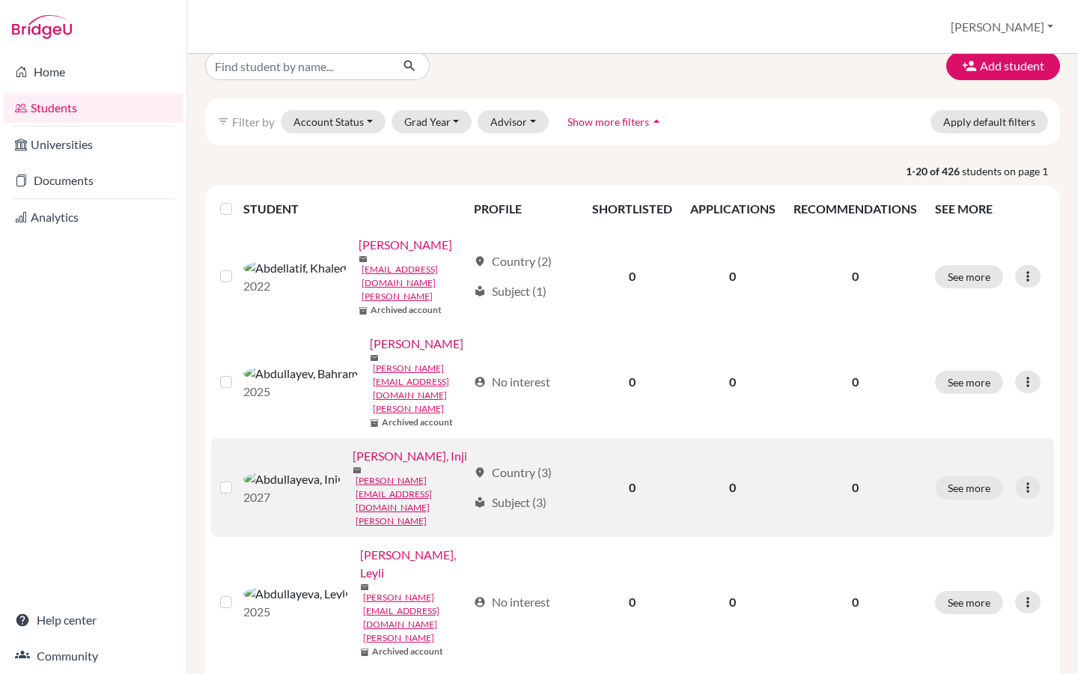
scroll to position [13, 0]
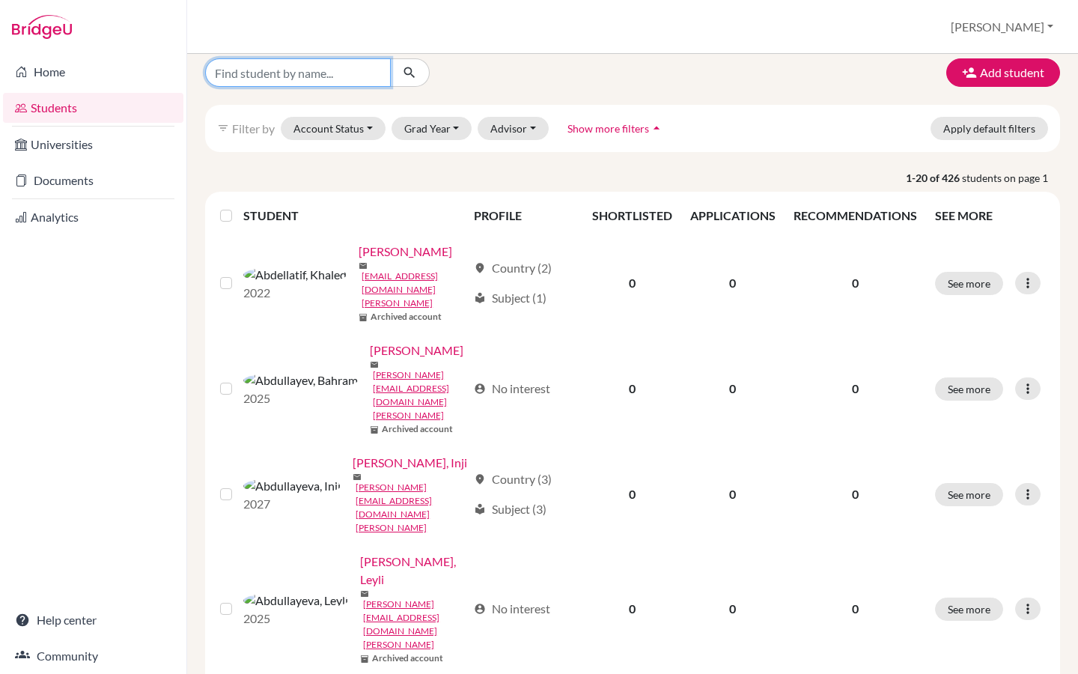
click at [274, 70] on input "Find student by name..." at bounding box center [298, 72] width 186 height 28
paste input "Nuray"
type input "Nuray"
click at [417, 70] on button "submit" at bounding box center [410, 72] width 40 height 28
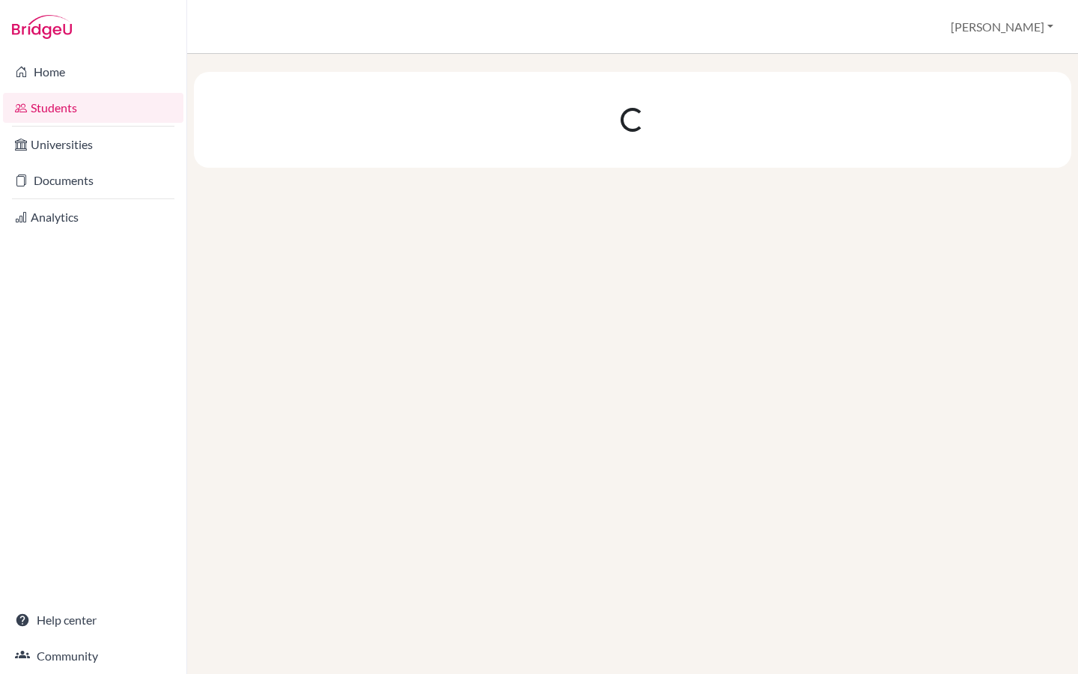
scroll to position [0, 0]
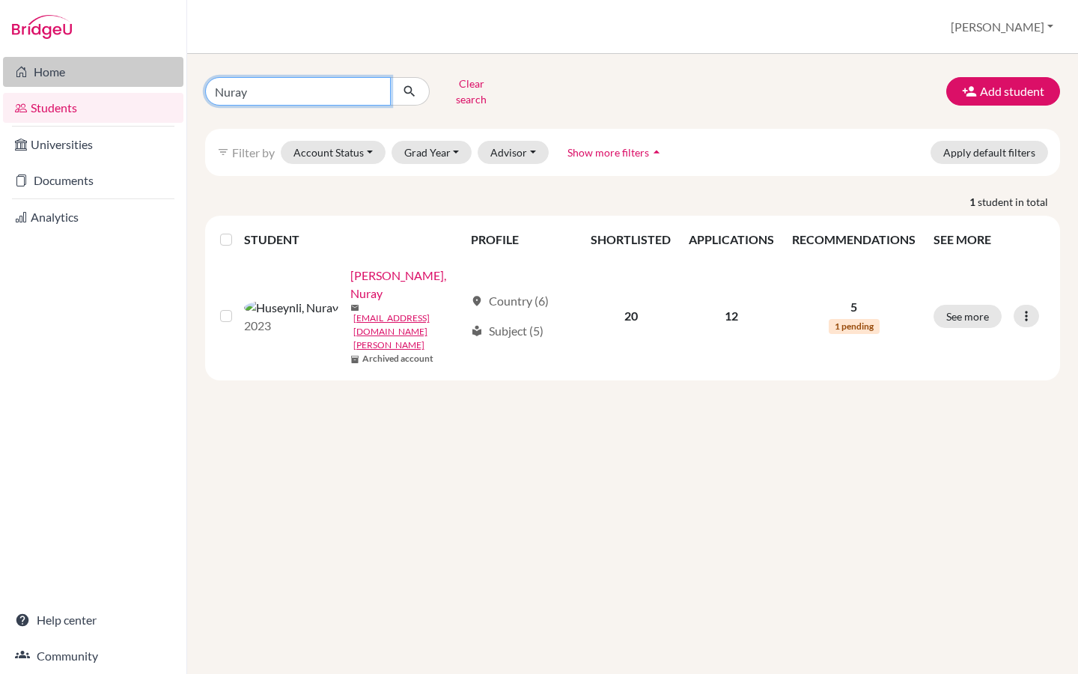
drag, startPoint x: 252, startPoint y: 85, endPoint x: 173, endPoint y: 85, distance: 79.3
click at [173, 85] on div "Home Students Universities Documents Analytics Help center Community Students o…" at bounding box center [539, 337] width 1078 height 674
paste input "nahmadli@student.tisa.az"
type input "nahmadli@student.tisa.az"
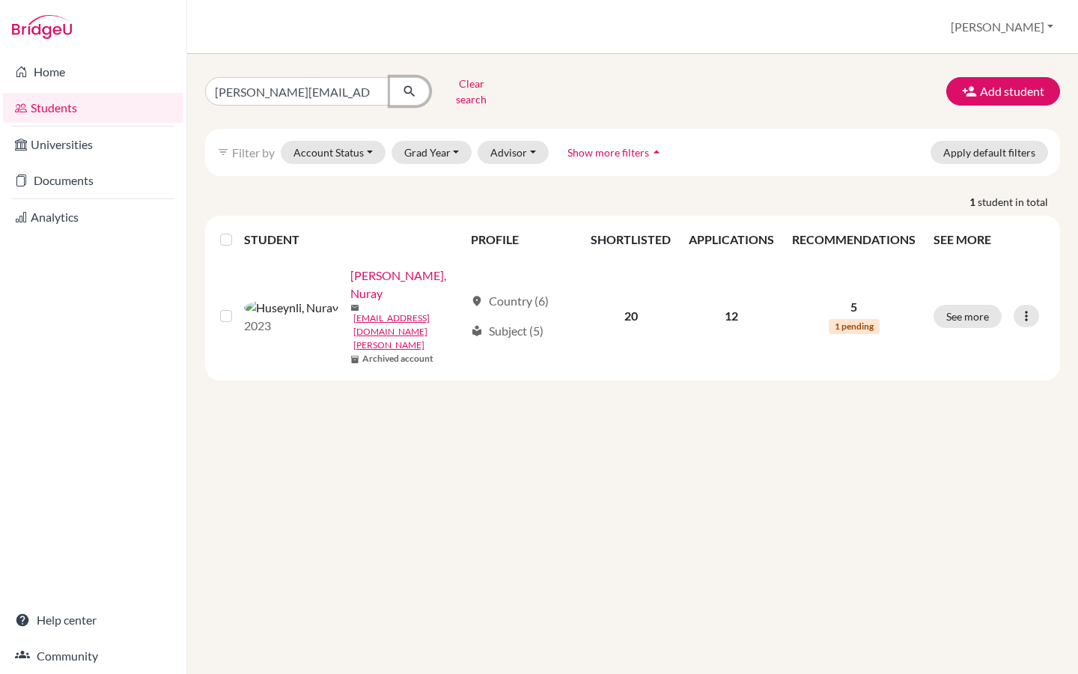
click at [413, 88] on icon "submit" at bounding box center [409, 91] width 15 height 15
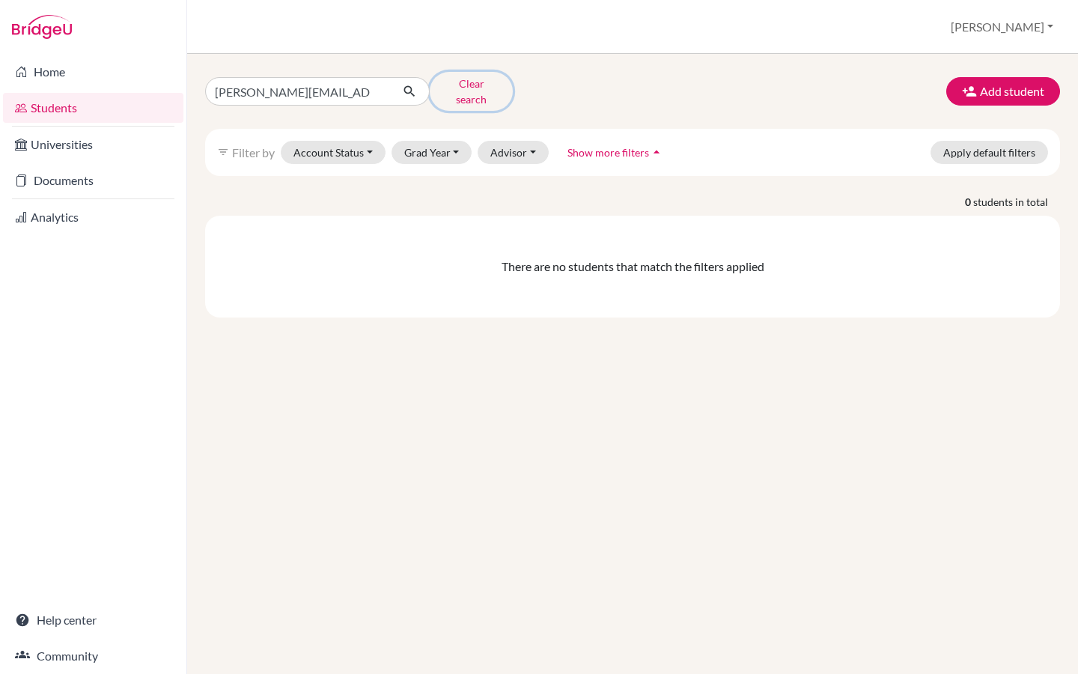
click at [463, 88] on button "Clear search" at bounding box center [471, 91] width 83 height 39
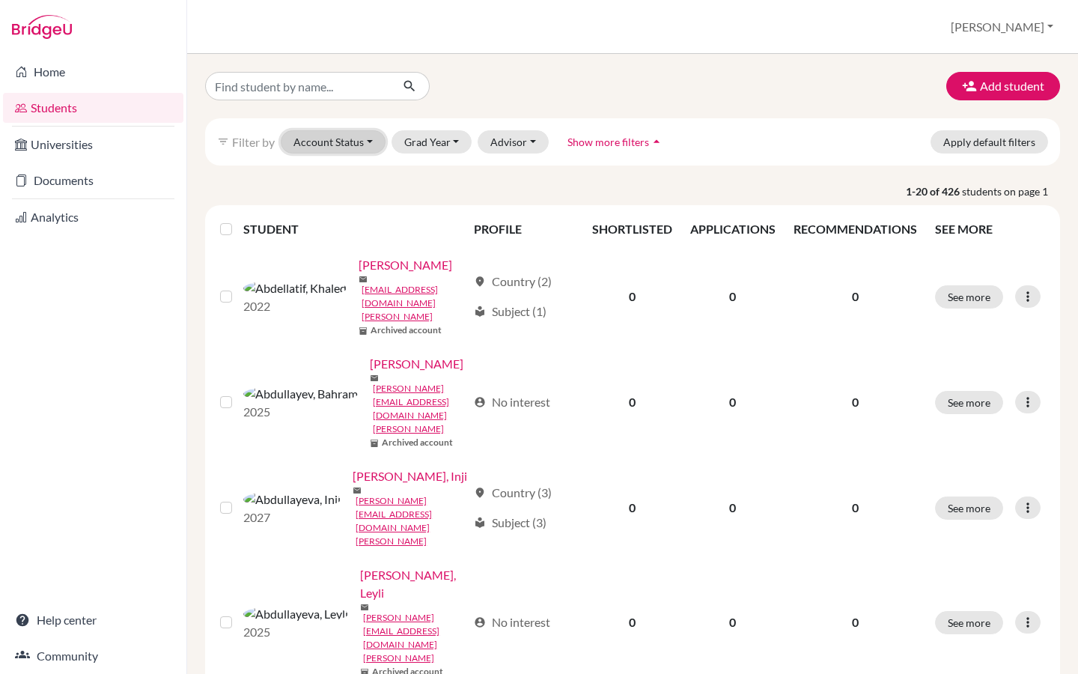
click at [378, 141] on button "Account Status" at bounding box center [333, 141] width 105 height 23
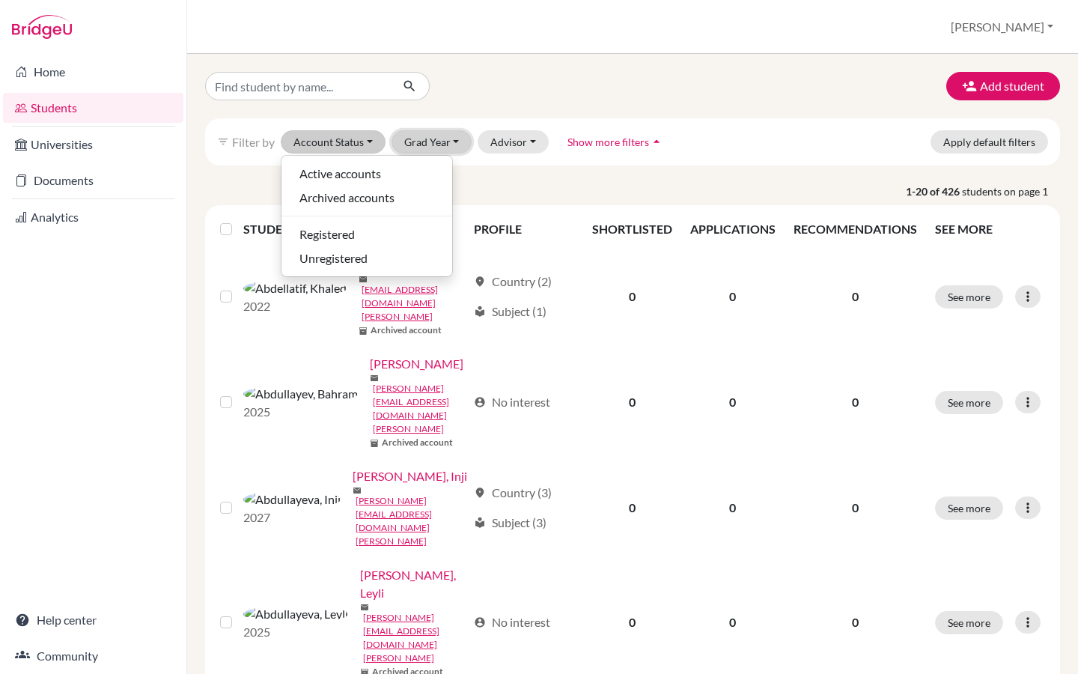
click at [431, 144] on button "Grad Year" at bounding box center [431, 141] width 81 height 23
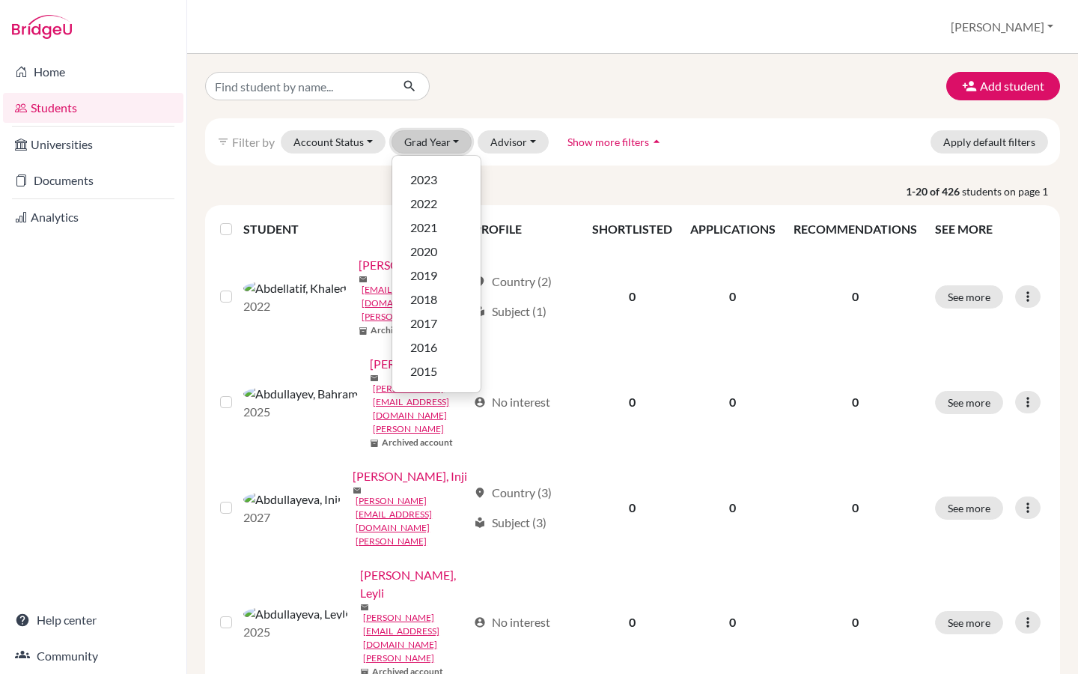
scroll to position [159, 0]
click at [671, 138] on button "Show more filters arrow_drop_up" at bounding box center [616, 141] width 122 height 23
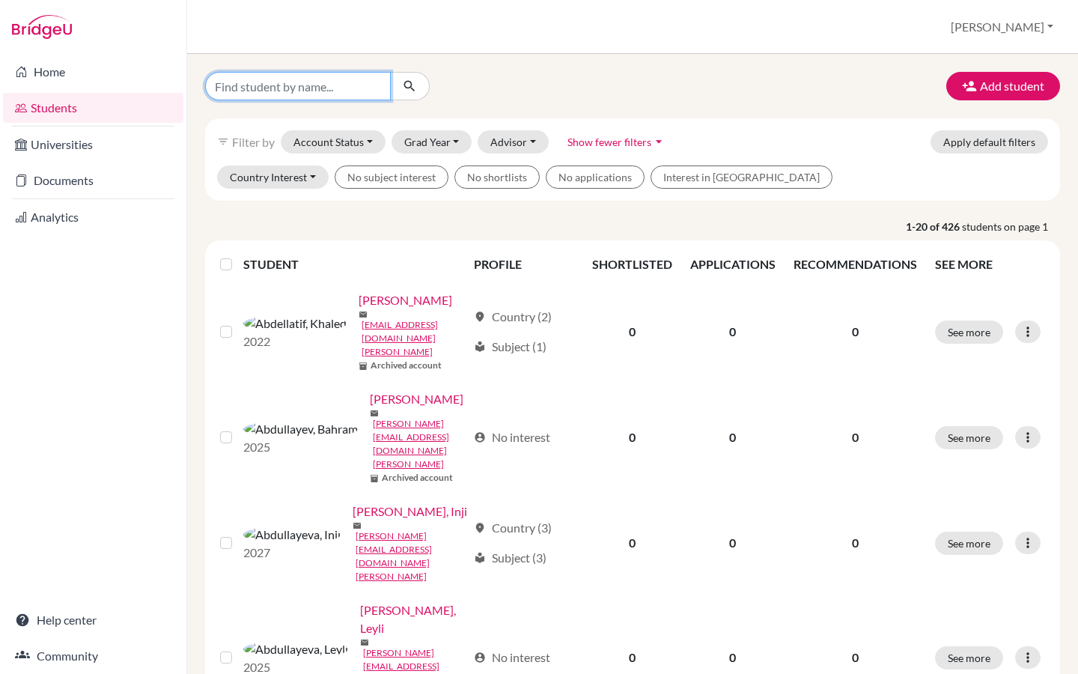
click at [311, 78] on input "Find student by name..." at bounding box center [298, 86] width 186 height 28
paste input "aallahverdiyev@student.tisa.az"
type input "aallahverdiyev@student.tisa.az"
click at [406, 90] on icon "submit" at bounding box center [409, 86] width 15 height 15
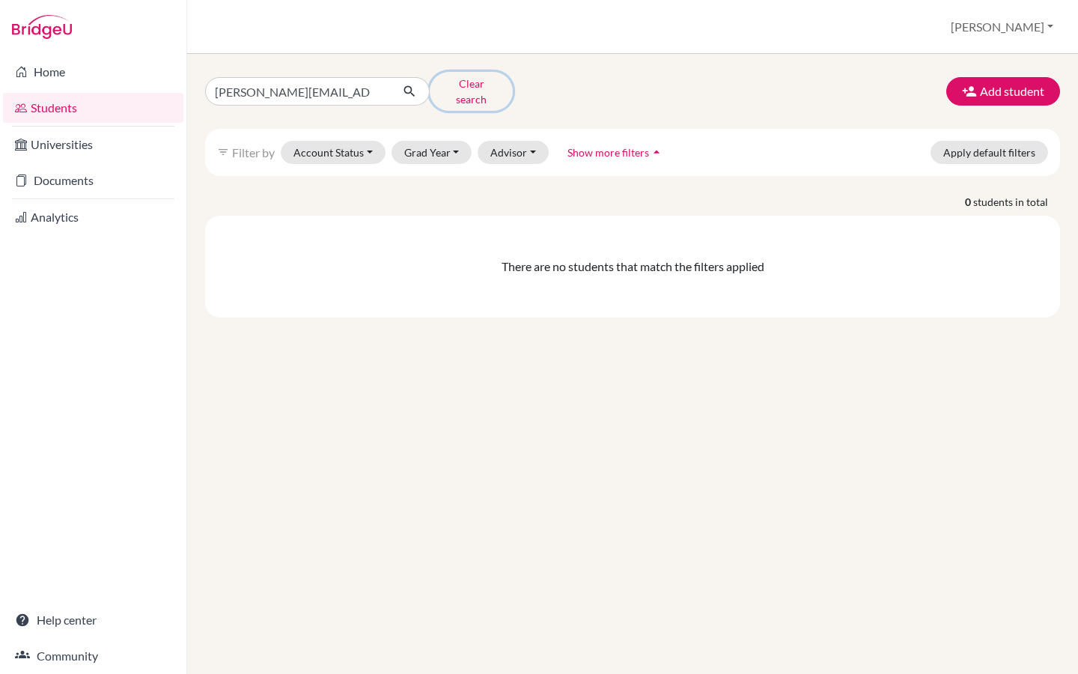
click at [472, 93] on button "Clear search" at bounding box center [471, 91] width 83 height 39
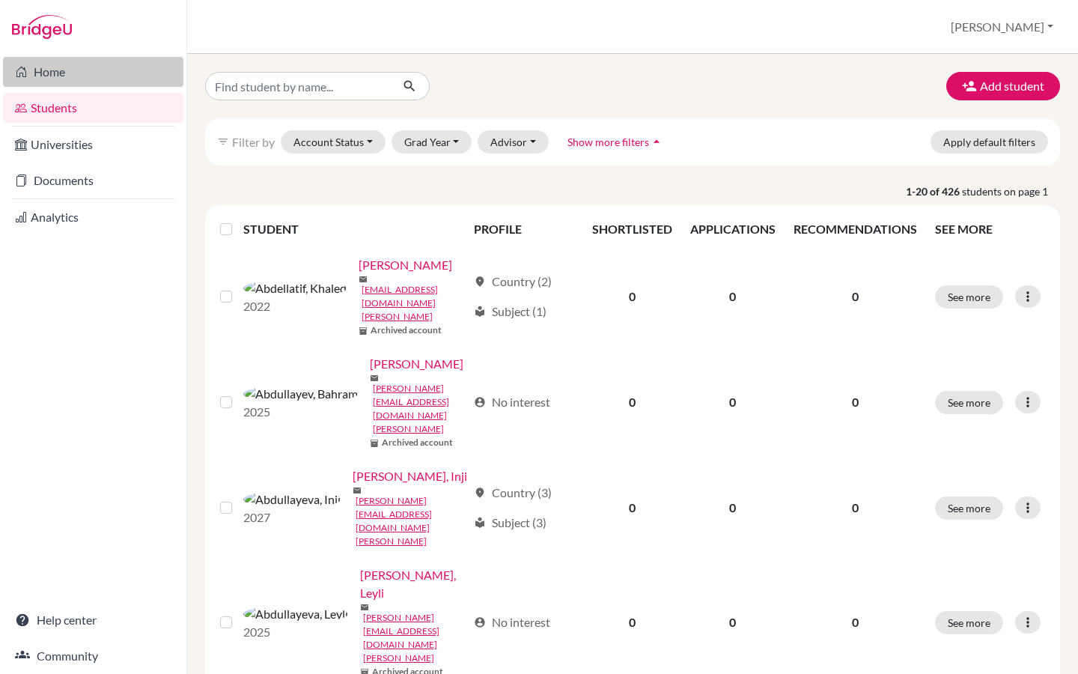
click at [61, 69] on link "Home" at bounding box center [93, 72] width 180 height 30
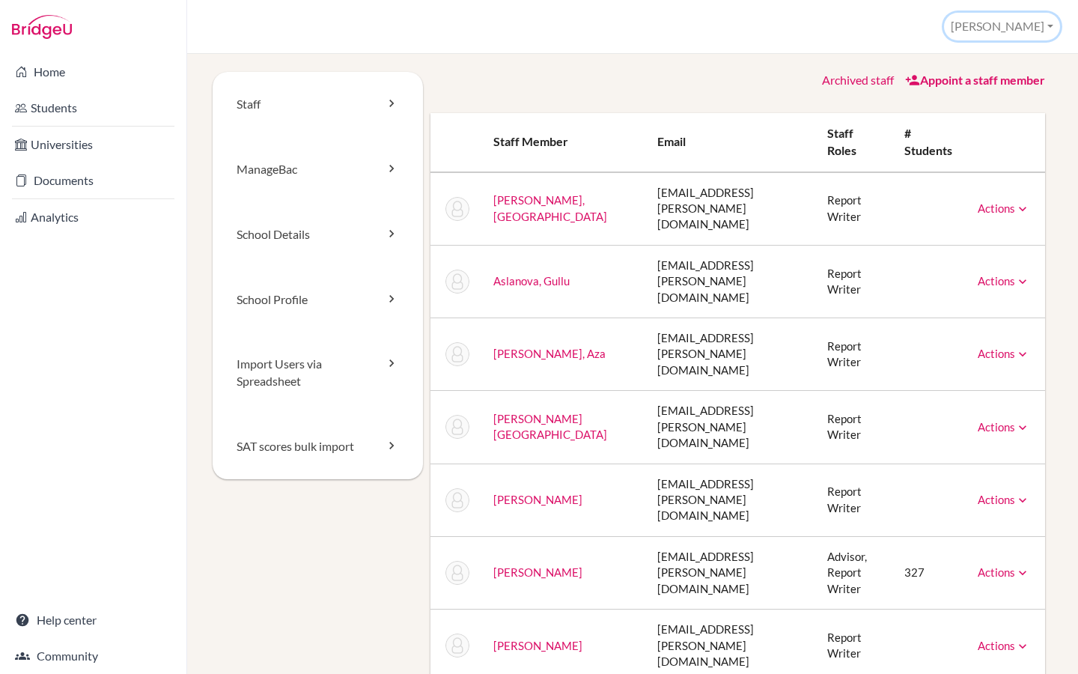
click at [1034, 25] on button "[PERSON_NAME]" at bounding box center [1002, 27] width 116 height 28
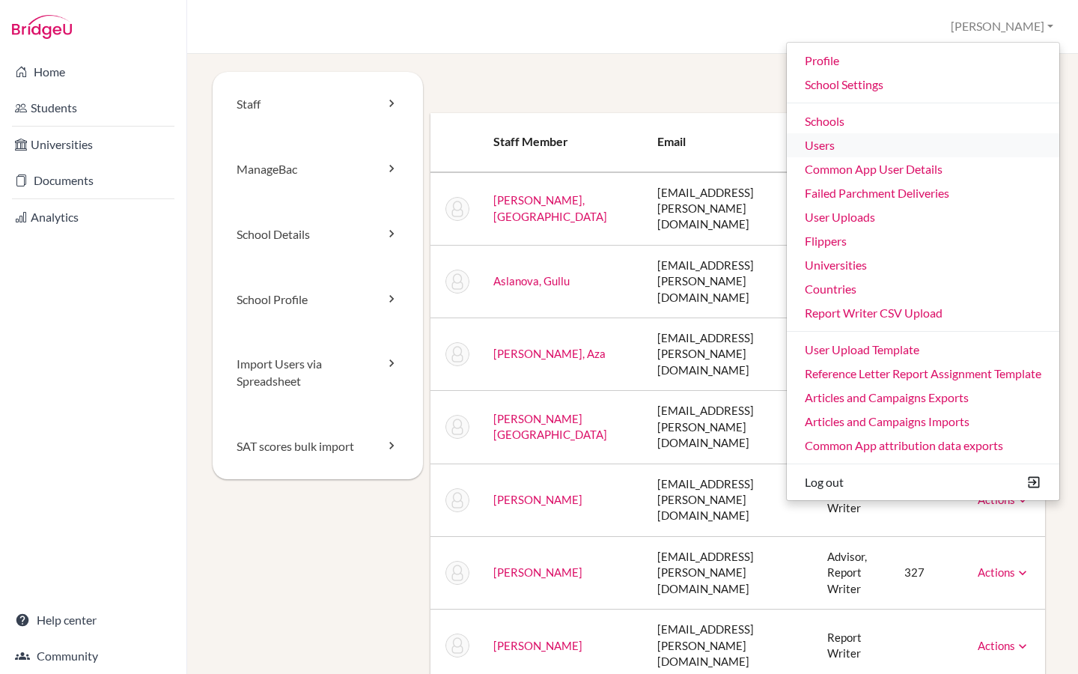
click at [856, 141] on link "Users" at bounding box center [923, 145] width 272 height 24
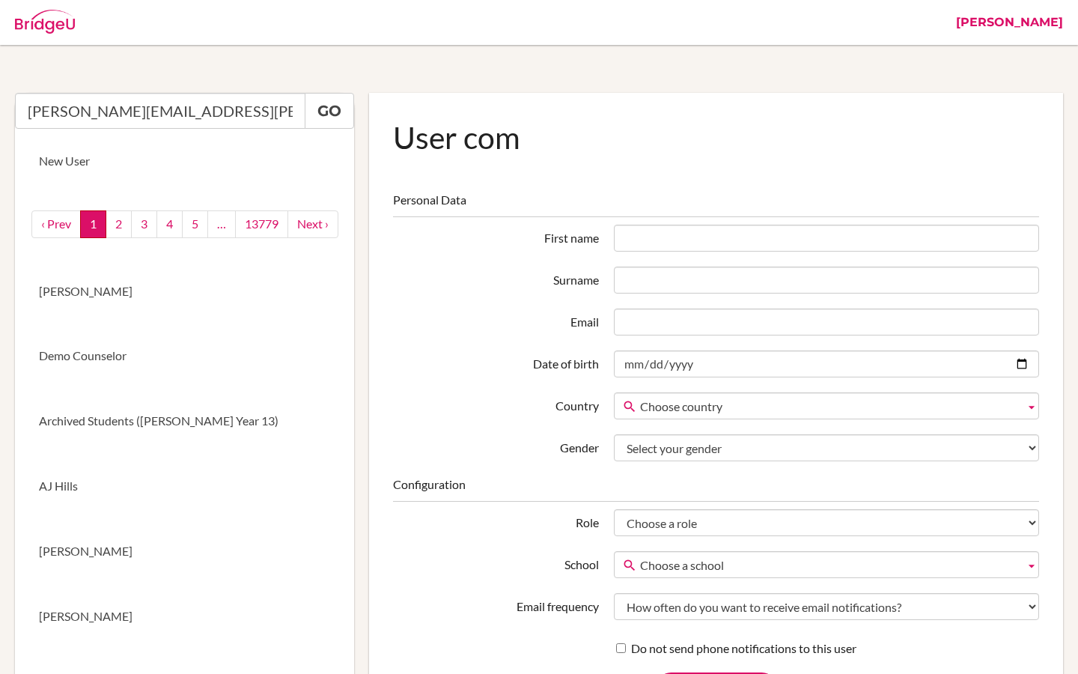
click at [195, 118] on input "[PERSON_NAME][EMAIL_ADDRESS][PERSON_NAME][PERSON_NAME][DOMAIN_NAME]" at bounding box center [160, 111] width 290 height 36
click at [317, 118] on link "Go" at bounding box center [329, 111] width 49 height 36
click at [185, 116] on input "[PERSON_NAME][EMAIL_ADDRESS][PERSON_NAME][PERSON_NAME][DOMAIN_NAME]" at bounding box center [160, 111] width 290 height 36
click at [327, 112] on link "Go" at bounding box center [329, 111] width 49 height 36
drag, startPoint x: 180, startPoint y: 116, endPoint x: 10, endPoint y: 107, distance: 169.4
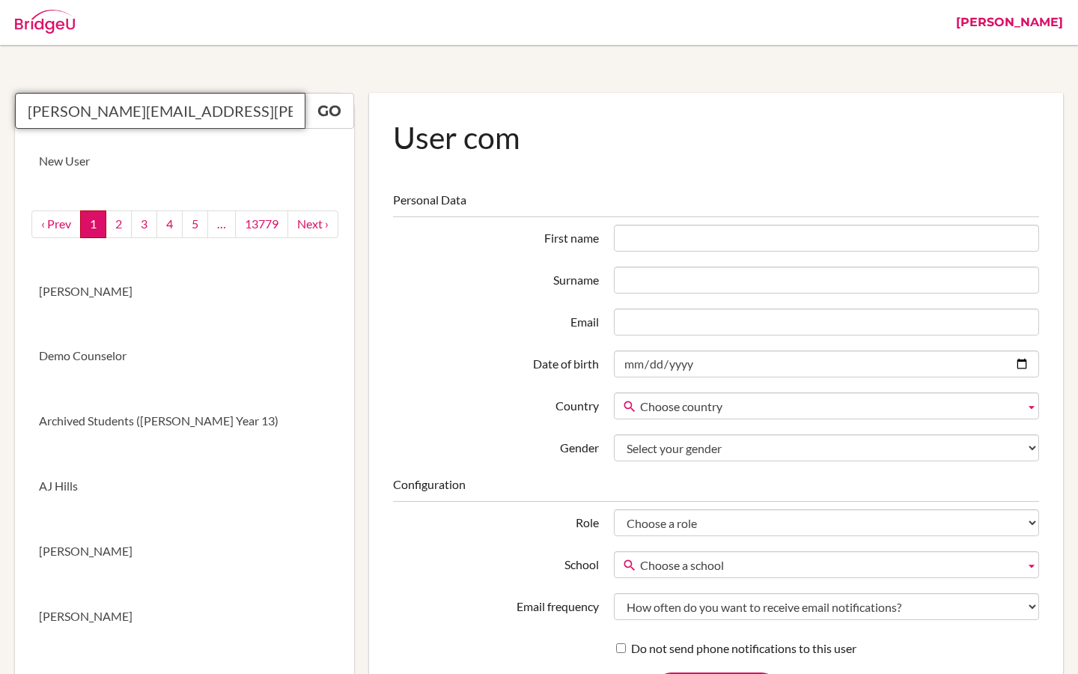
paste input "henar.acebes@lisa.swiss."
click at [344, 113] on link "Go" at bounding box center [329, 111] width 49 height 36
drag, startPoint x: 198, startPoint y: 106, endPoint x: 16, endPoint y: 106, distance: 181.9
click at [16, 106] on input "henar.acebes@lisa.swiss" at bounding box center [160, 111] width 290 height 36
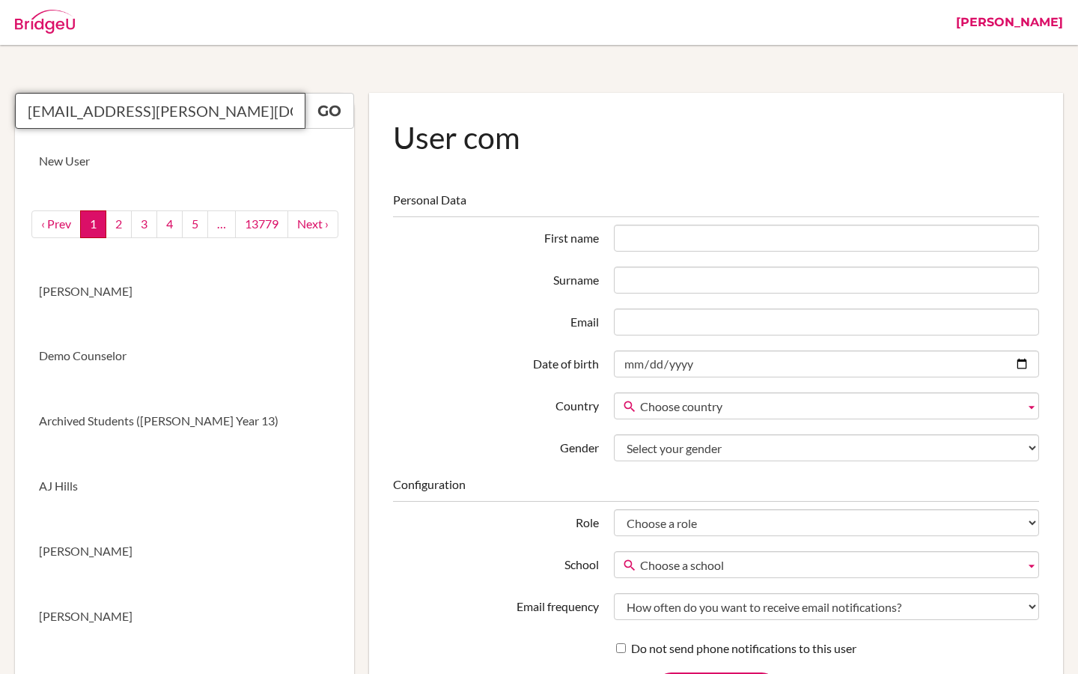
paste input "vanessa.domingues@lisa.swiss."
type input "vanessa.domingues@lisa.swiss"
click at [311, 113] on link "Go" at bounding box center [329, 111] width 49 height 36
click at [1049, 18] on link "[PERSON_NAME]" at bounding box center [1009, 22] width 122 height 45
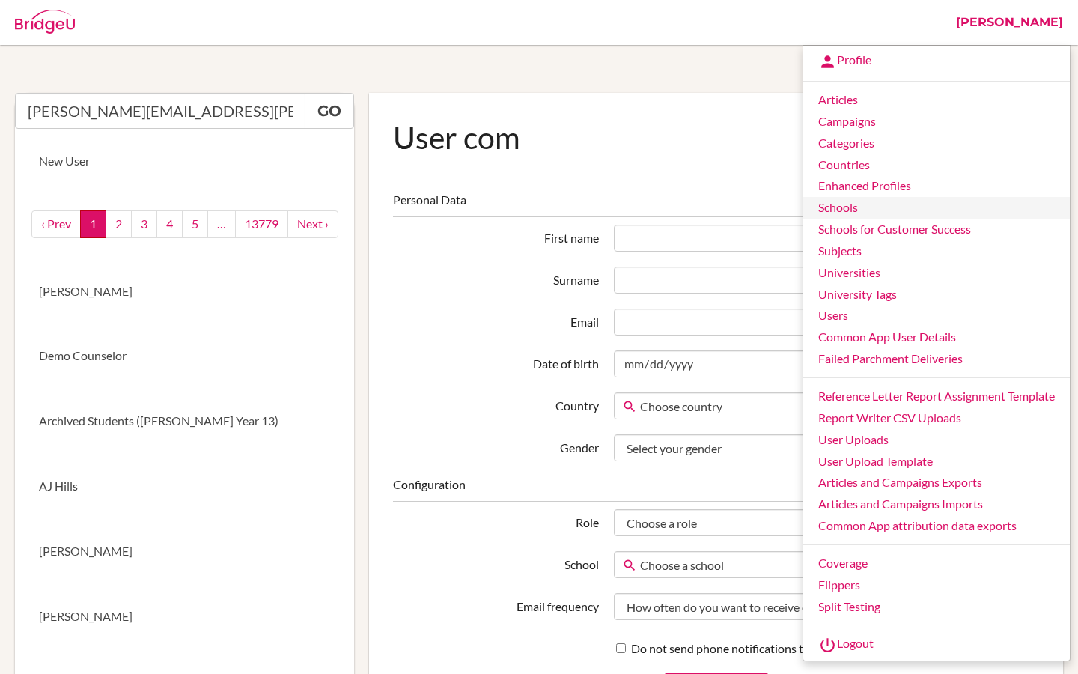
click at [848, 207] on link "Schools" at bounding box center [936, 208] width 266 height 22
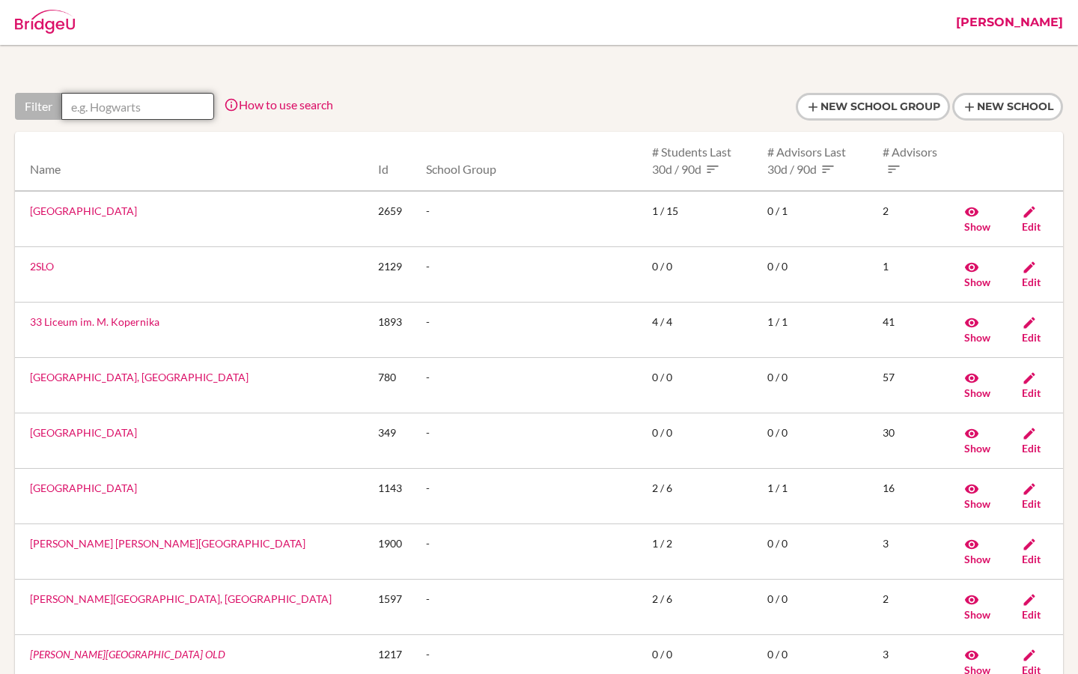
click at [156, 105] on input "text" at bounding box center [137, 106] width 153 height 27
paste input "International School Altdorf"
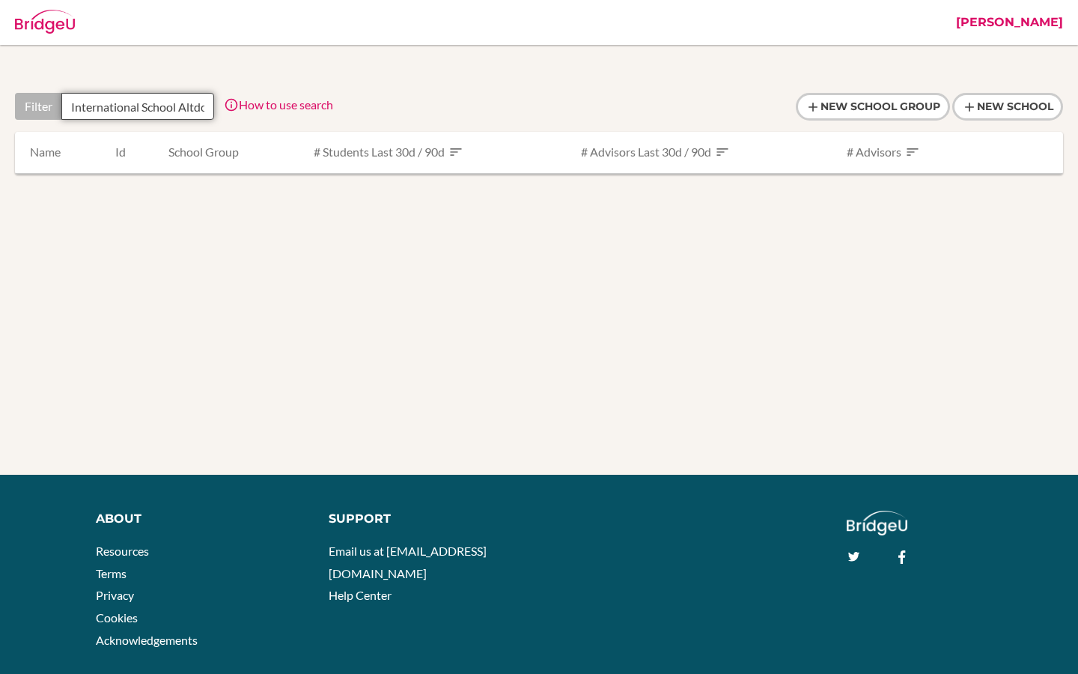
drag, startPoint x: 159, startPoint y: 108, endPoint x: 10, endPoint y: 108, distance: 149.7
click at [10, 108] on div "Filter [GEOGRAPHIC_DATA] [GEOGRAPHIC_DATA] How to use search Filter by school n…" at bounding box center [538, 149] width 1063 height 112
click at [125, 111] on input "Altdorf" at bounding box center [137, 106] width 153 height 27
type input "Altdorf"
drag, startPoint x: 122, startPoint y: 113, endPoint x: 48, endPoint y: 113, distance: 74.1
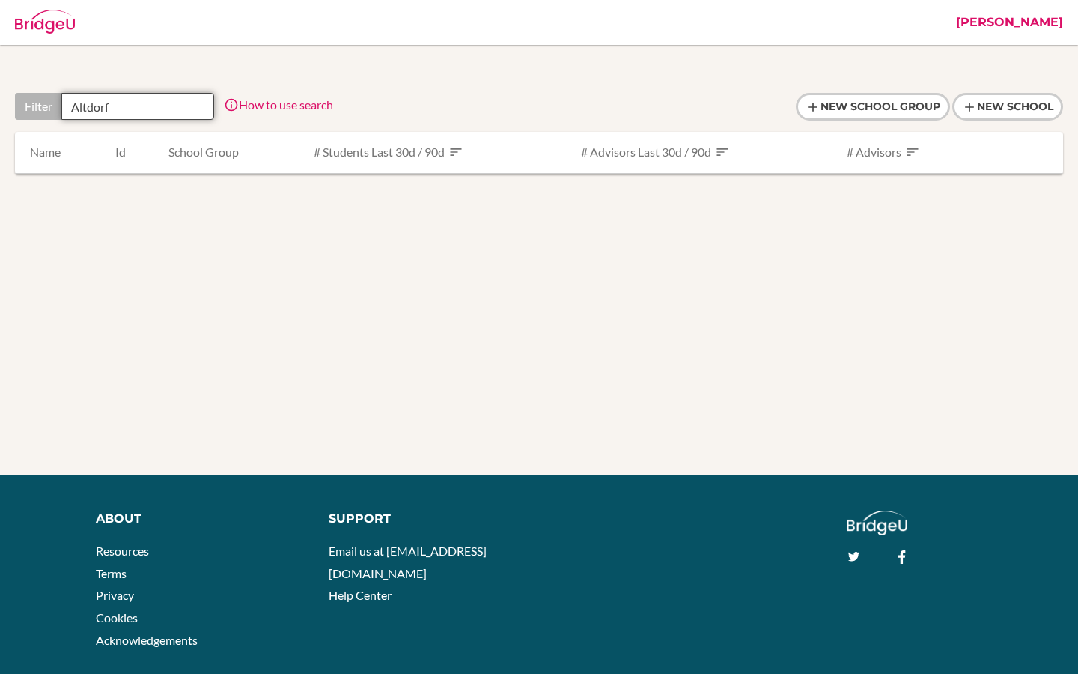
click at [48, 113] on div "Filter [GEOGRAPHIC_DATA]" at bounding box center [114, 106] width 199 height 27
